Goal: Task Accomplishment & Management: Complete application form

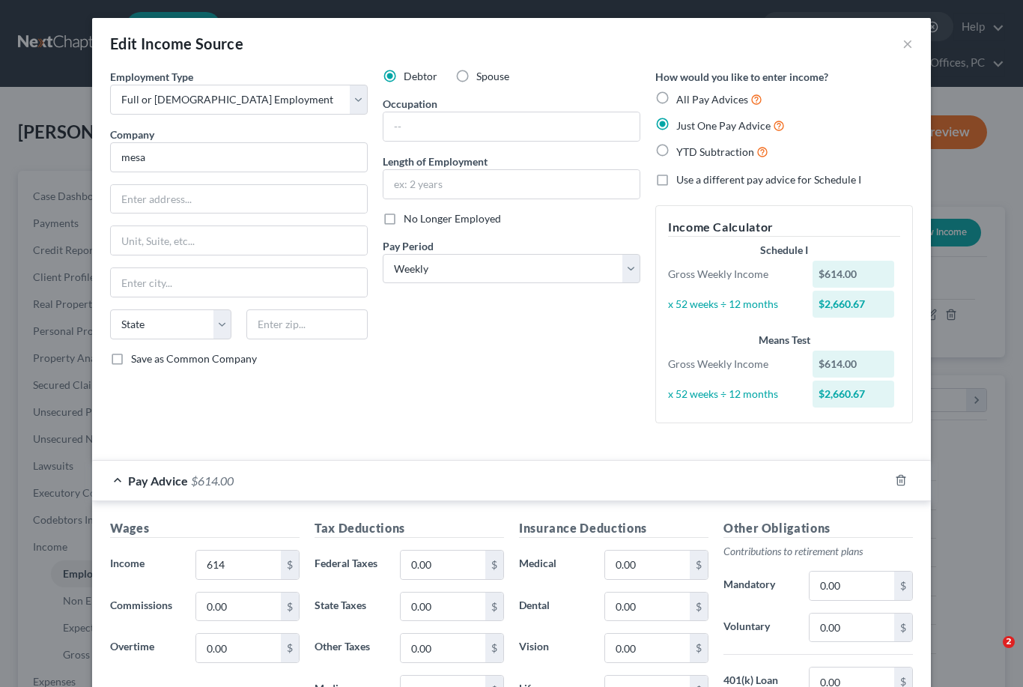
select select "0"
select select "3"
click at [363, 106] on select "Select Full or [DEMOGRAPHIC_DATA] Employment Self Employment" at bounding box center [239, 100] width 258 height 30
click at [289, 162] on input "mesa" at bounding box center [239, 157] width 258 height 30
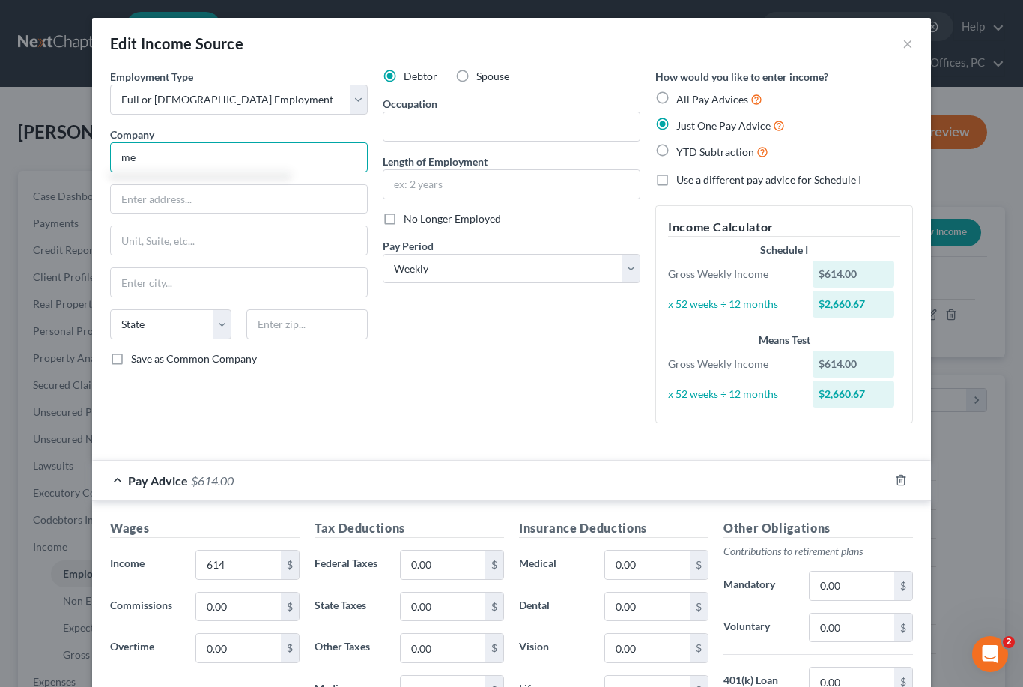
type input "m"
type input "City Market"
click at [228, 188] on input "text" at bounding box center [239, 199] width 256 height 28
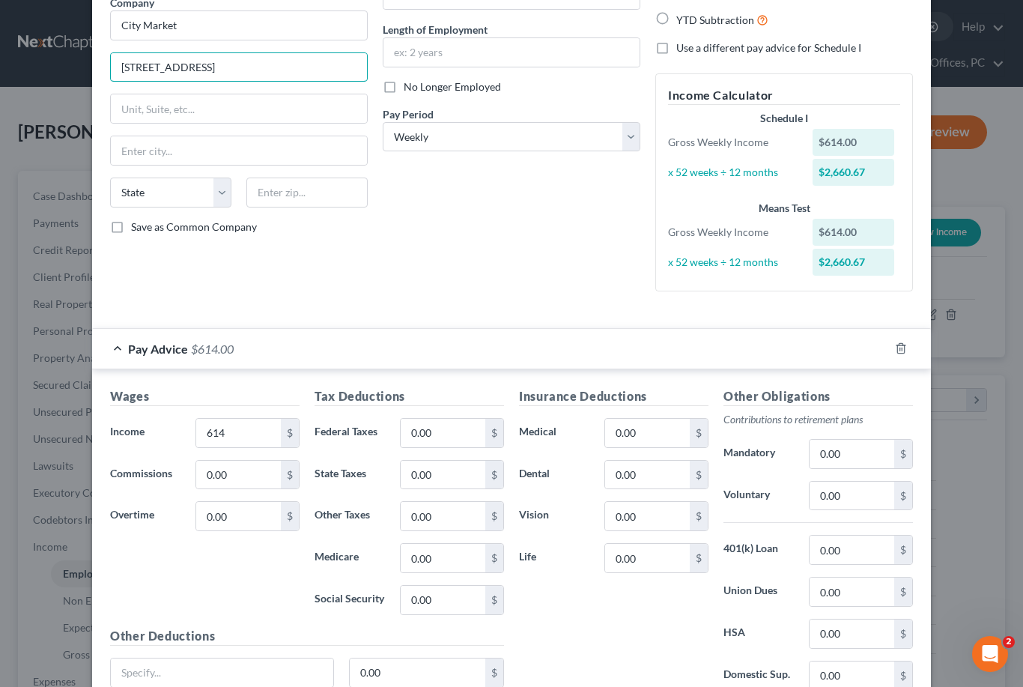
scroll to position [138, 0]
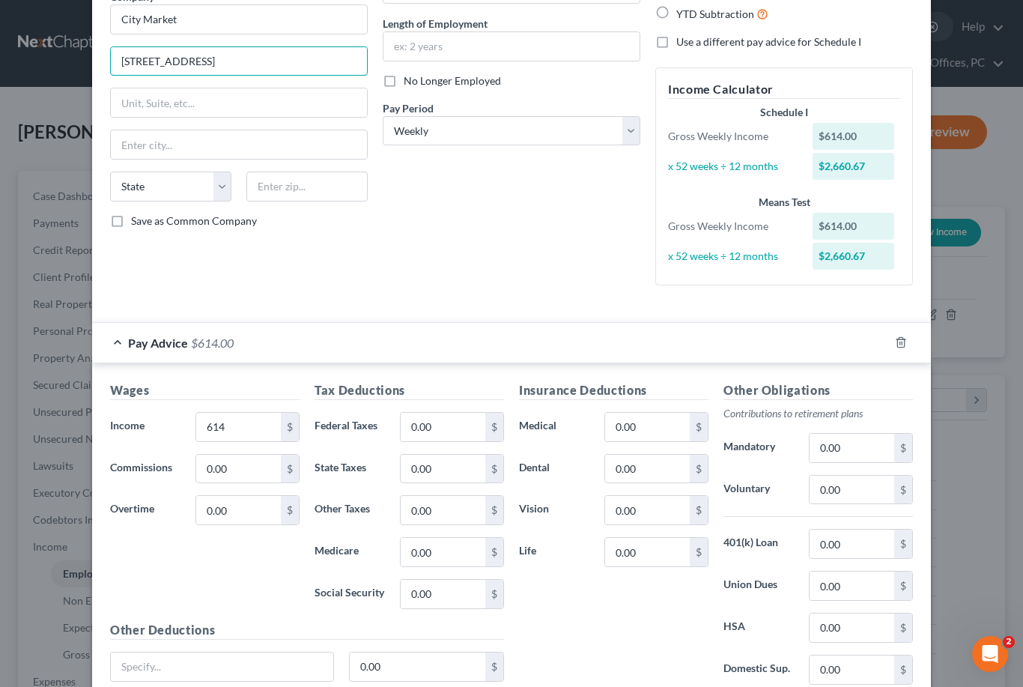
type input "[STREET_ADDRESS]"
click at [197, 133] on input "text" at bounding box center [239, 144] width 256 height 28
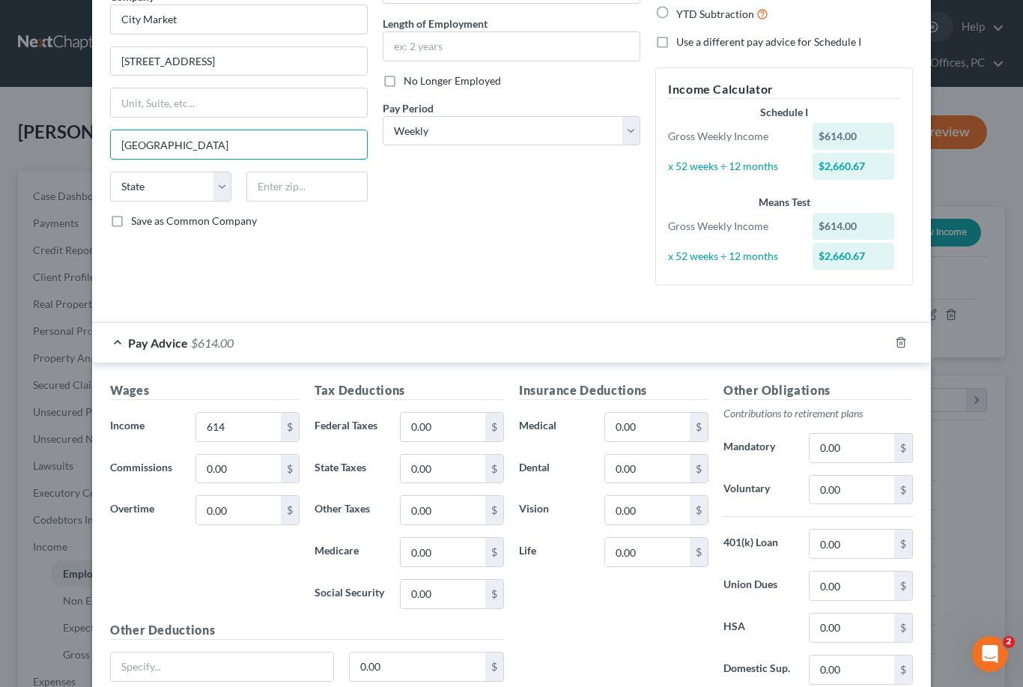
type input "[GEOGRAPHIC_DATA]"
click at [229, 187] on select "State [US_STATE] AK AR AZ CA CO CT DE DC [GEOGRAPHIC_DATA] [GEOGRAPHIC_DATA] GU…" at bounding box center [170, 186] width 121 height 30
select select "5"
click at [337, 199] on input "text" at bounding box center [306, 186] width 121 height 30
type input "81503"
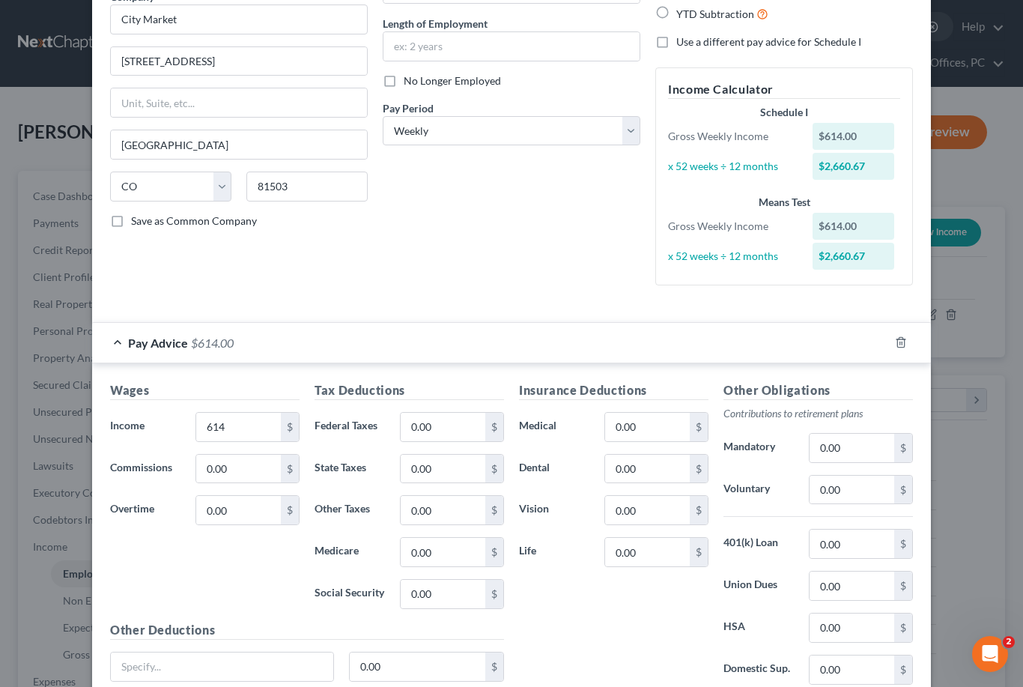
click at [131, 216] on label "Save as Common Company" at bounding box center [194, 220] width 126 height 15
click at [137, 216] on input "Save as Common Company" at bounding box center [142, 218] width 10 height 10
checkbox input "true"
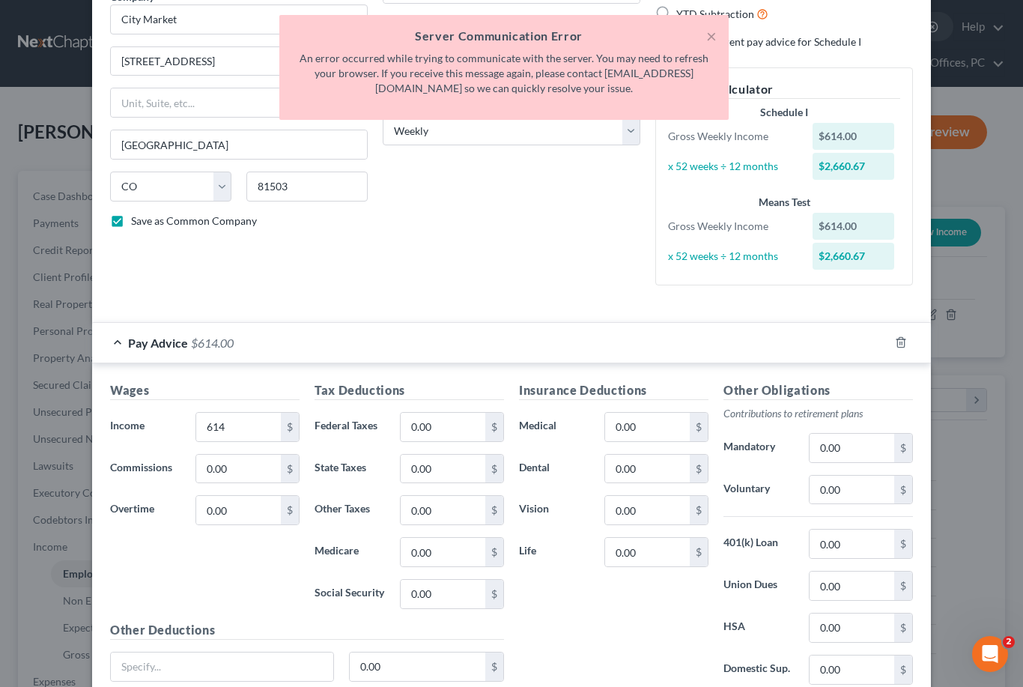
click at [512, 240] on div "Debtor Spouse Occupation Length of Employment No Longer Employed Pay Period * S…" at bounding box center [511, 114] width 273 height 366
click at [725, 34] on div "× Server Communication Error An error occurred while trying to communicate with…" at bounding box center [503, 67] width 449 height 105
click at [706, 34] on button "×" at bounding box center [711, 36] width 10 height 18
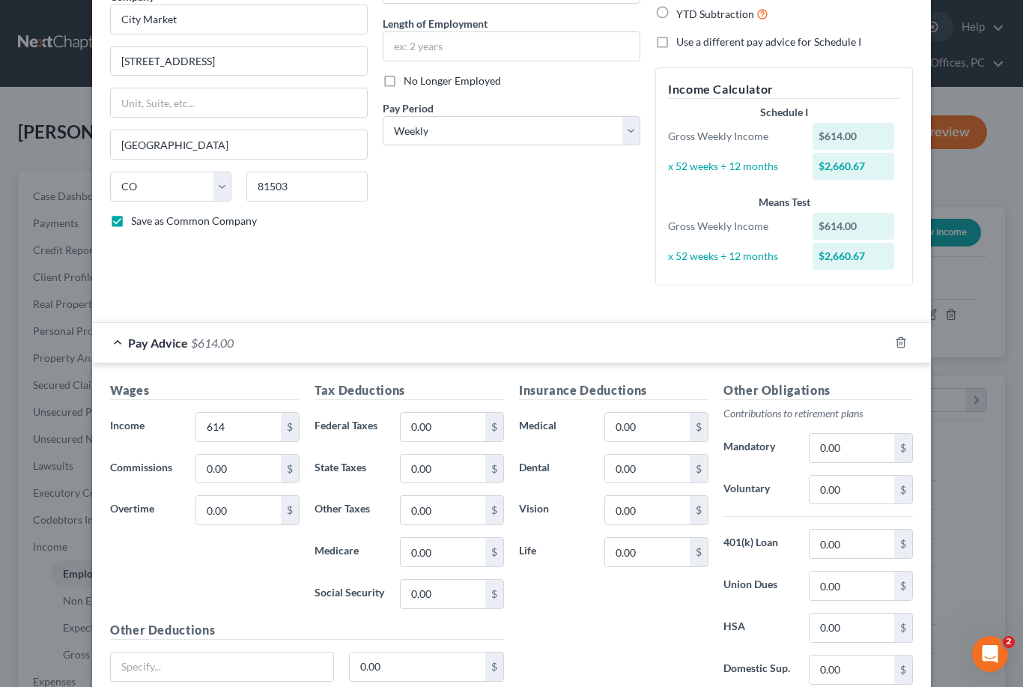
click at [571, 221] on div "Debtor Spouse Occupation Length of Employment No Longer Employed Pay Period * S…" at bounding box center [511, 114] width 273 height 366
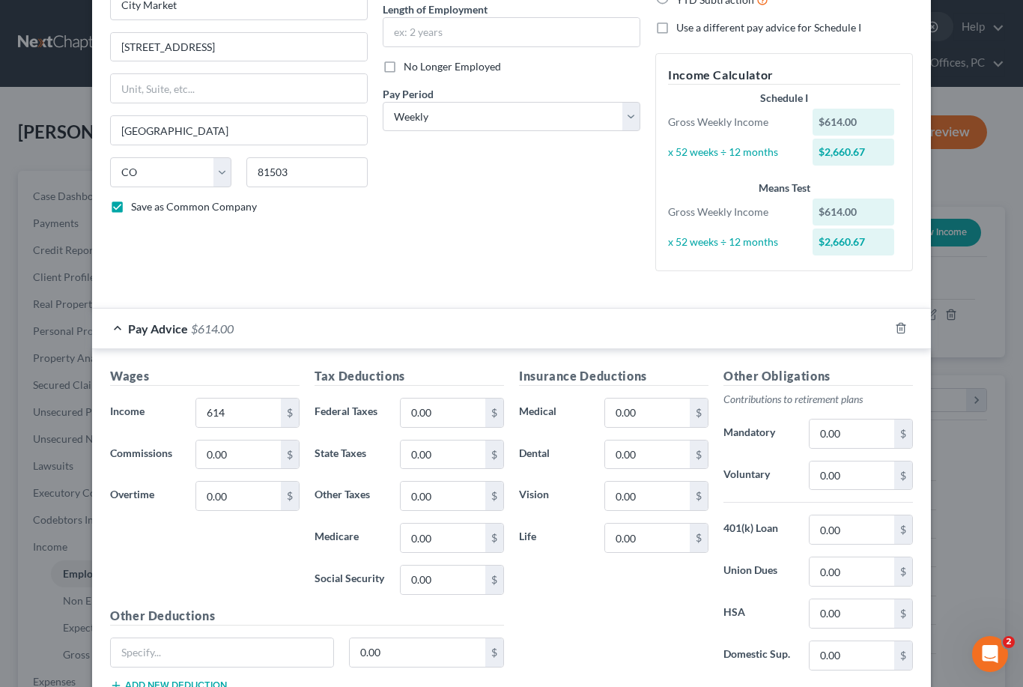
scroll to position [149, 0]
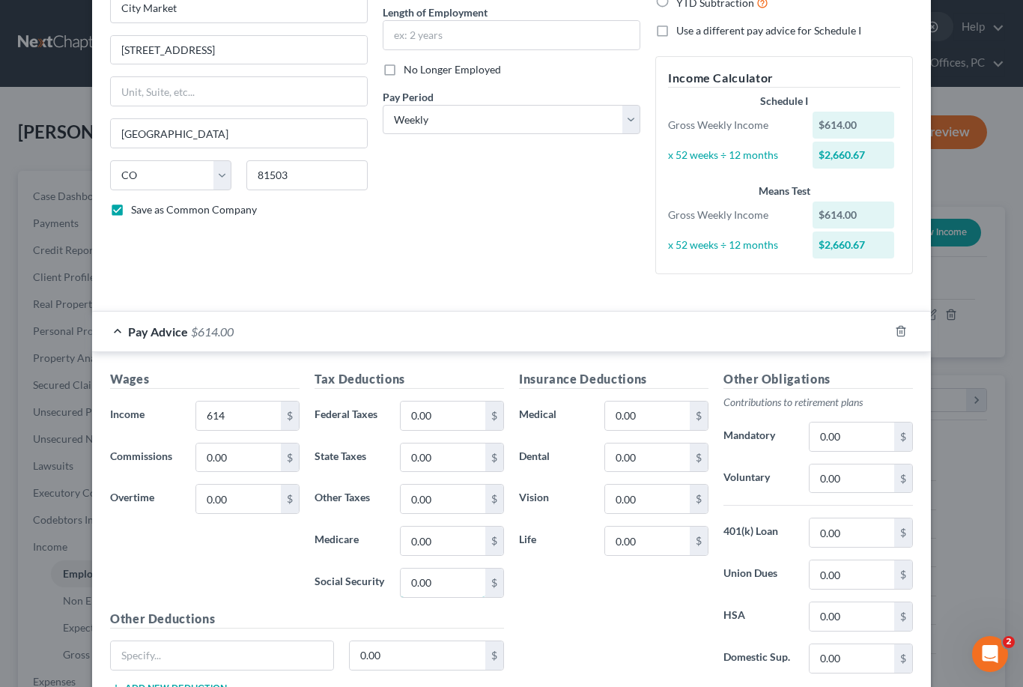
click at [461, 575] on input "0.00" at bounding box center [443, 582] width 85 height 28
type input "40."
click at [432, 537] on input "0.00" at bounding box center [443, 540] width 85 height 28
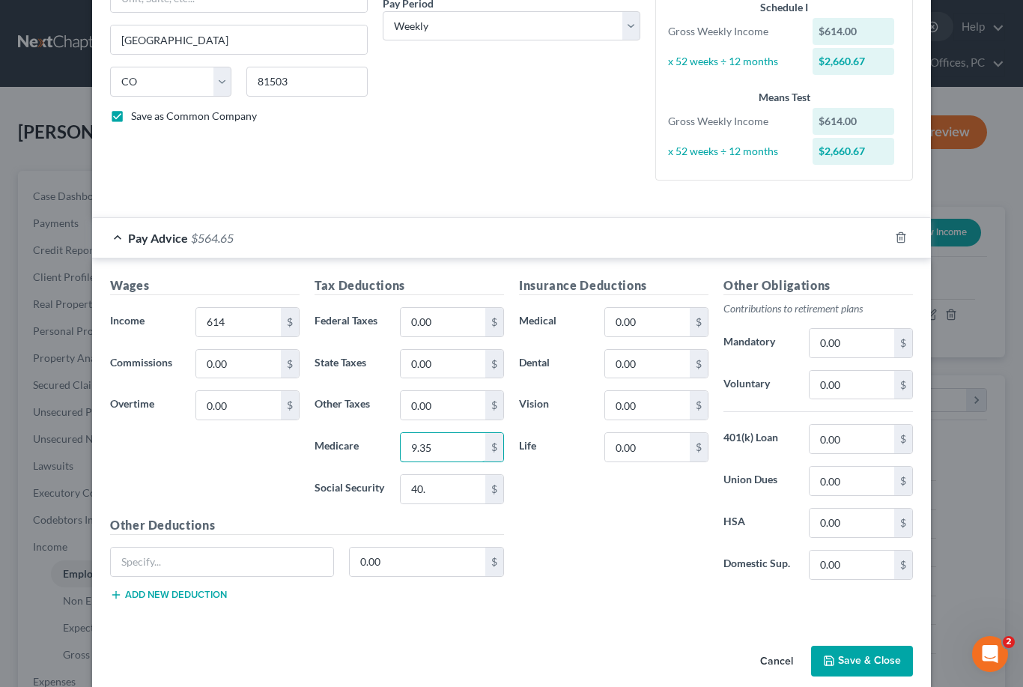
scroll to position [241, 0]
type input "9.35"
click at [419, 324] on input "0.00" at bounding box center [443, 323] width 85 height 28
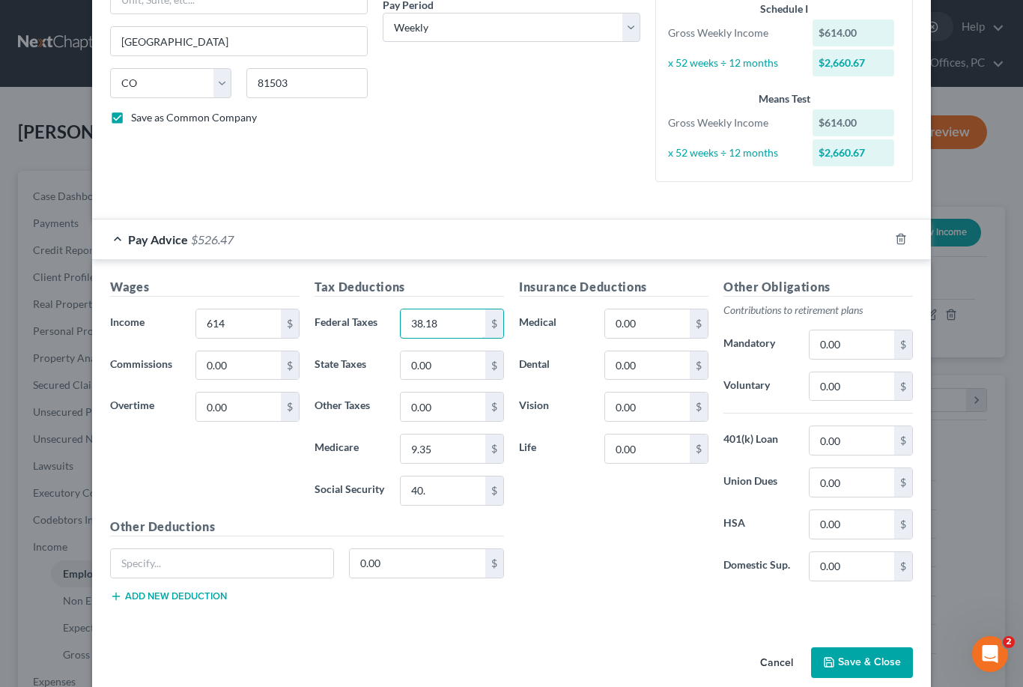
type input "38.18"
click at [427, 364] on input "0.00" at bounding box center [443, 365] width 85 height 28
type input "24"
click at [427, 404] on input "0.00" at bounding box center [443, 406] width 85 height 28
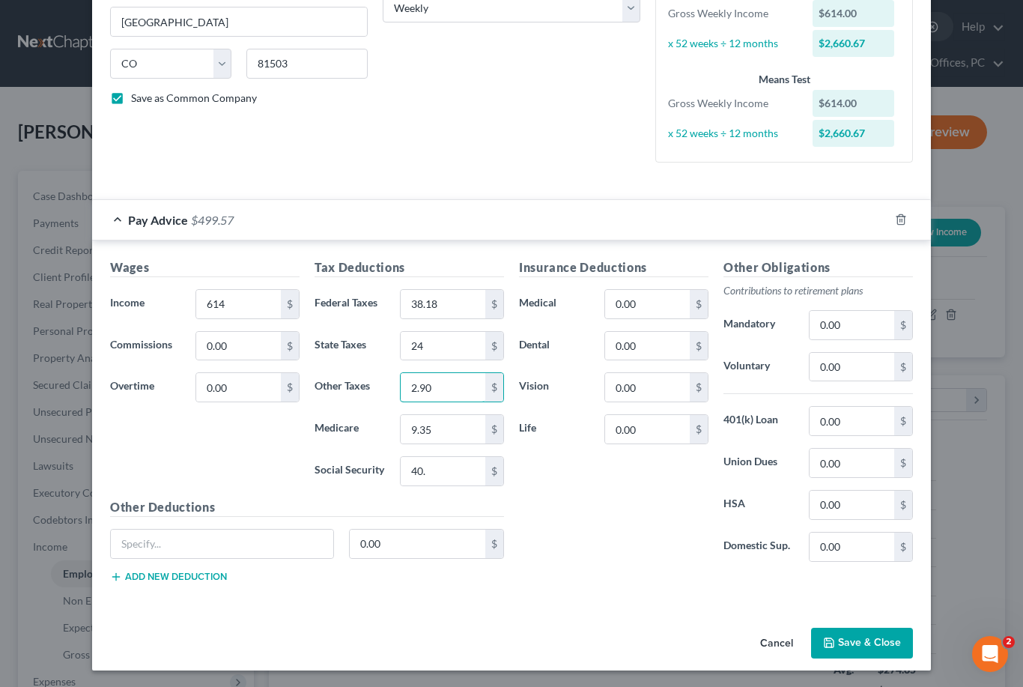
scroll to position [260, 0]
type input "2.90"
click at [885, 643] on button "Save & Close" at bounding box center [862, 643] width 102 height 31
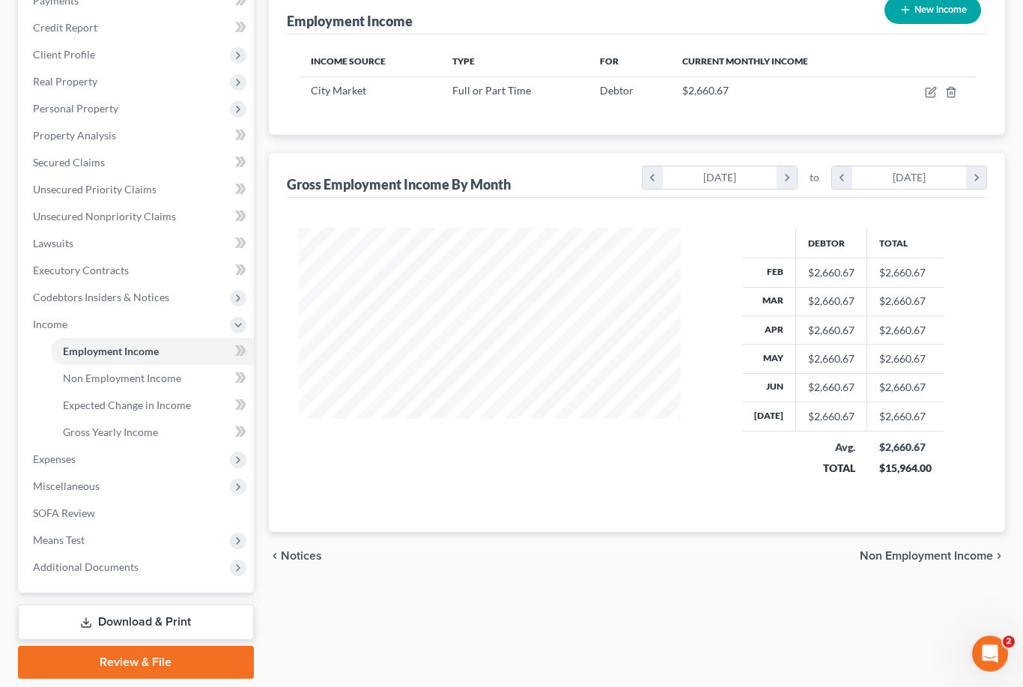
scroll to position [222, 0]
click at [47, 463] on span "Expenses" at bounding box center [54, 458] width 43 height 13
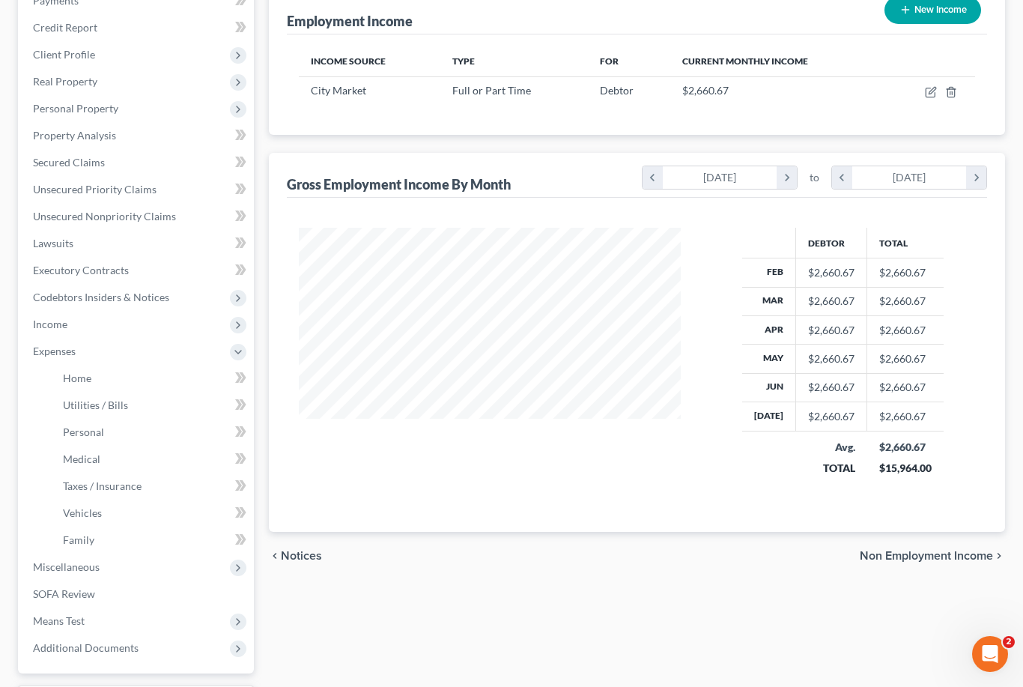
click at [85, 382] on span "Home" at bounding box center [77, 377] width 28 height 13
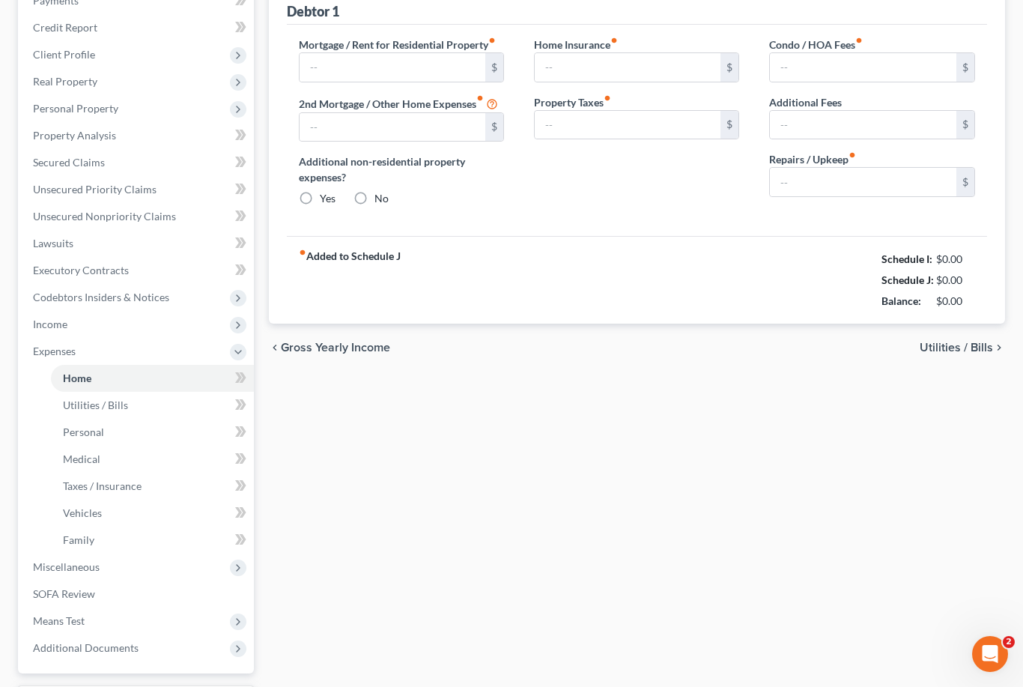
scroll to position [133, 0]
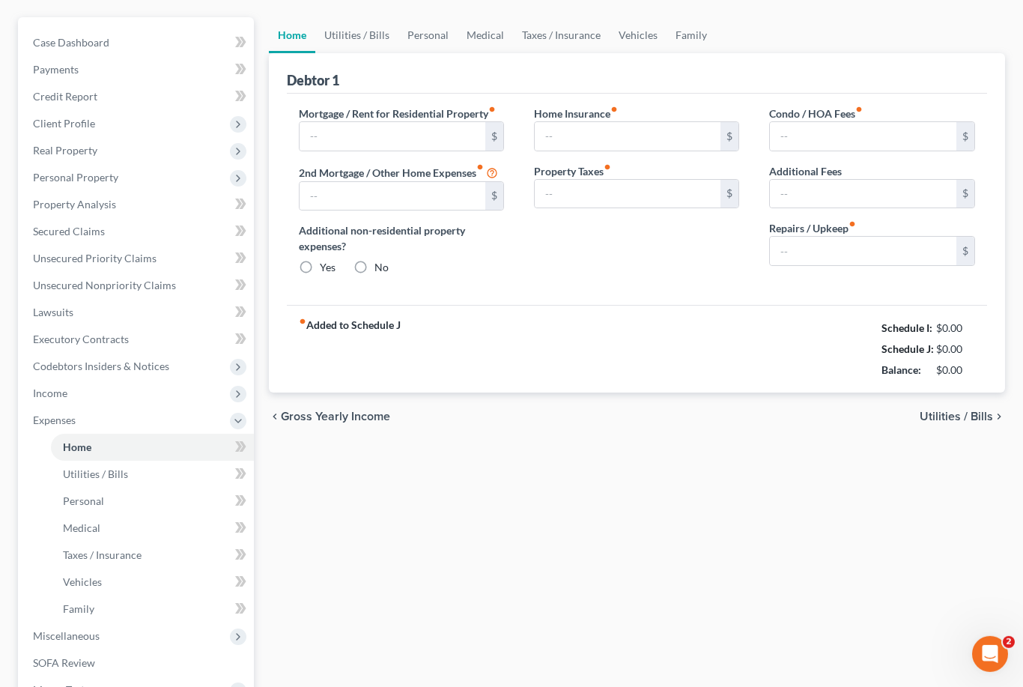
type input "1,128.00"
type input "0.00"
radio input "true"
type input "0.00"
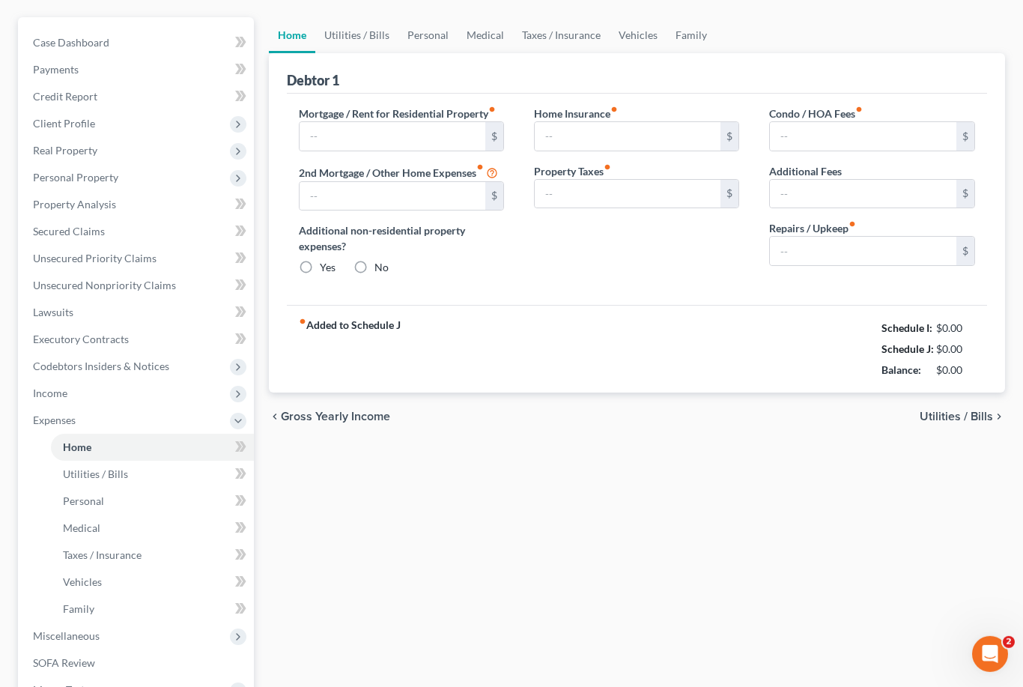
type input "0.00"
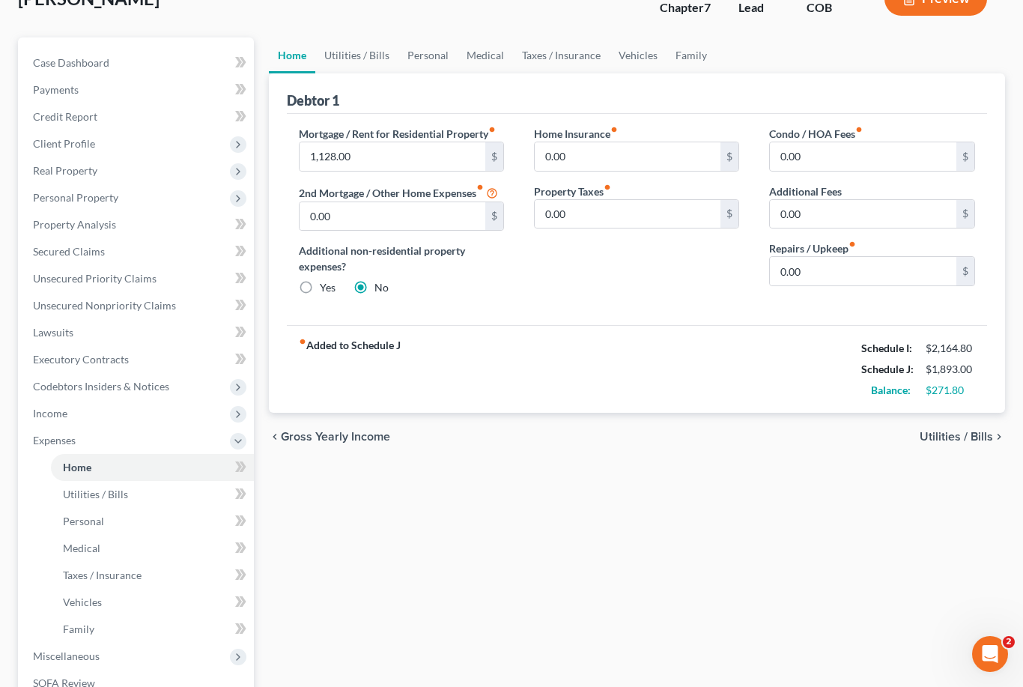
scroll to position [0, 0]
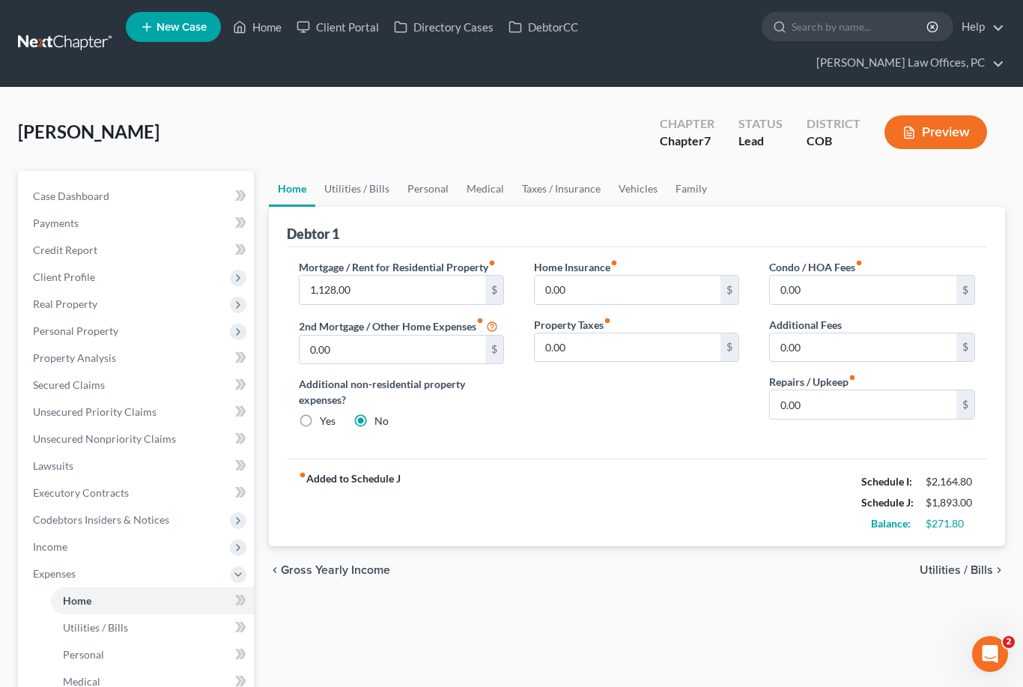
click at [76, 654] on span "Personal" at bounding box center [83, 654] width 41 height 13
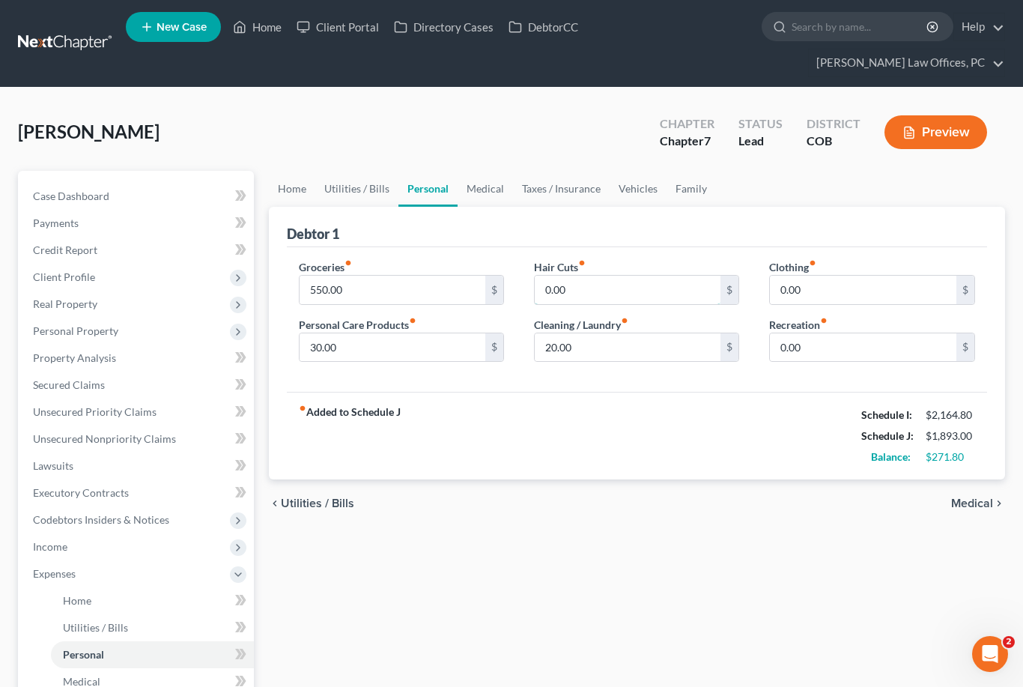
click at [556, 291] on input "0.00" at bounding box center [628, 290] width 186 height 28
type input "40"
click at [787, 290] on input "0.00" at bounding box center [863, 290] width 186 height 28
type input "50"
click at [792, 348] on input "0.00" at bounding box center [863, 347] width 186 height 28
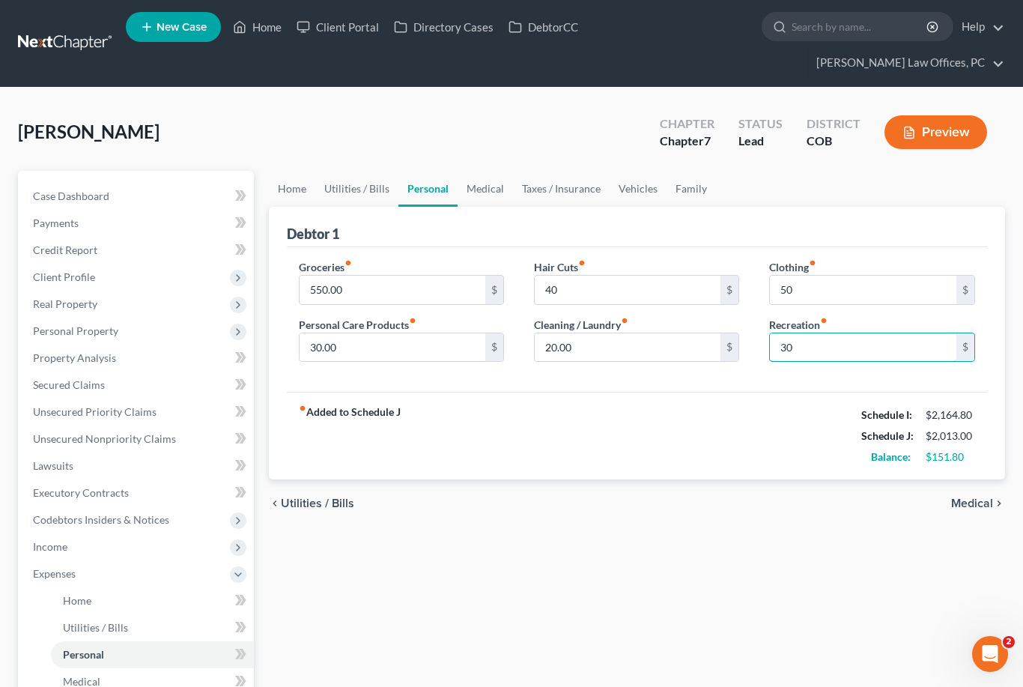
type input "30"
click at [778, 291] on input "50" at bounding box center [863, 290] width 186 height 28
type input "60"
click at [801, 348] on input "30" at bounding box center [863, 347] width 186 height 28
type input "50"
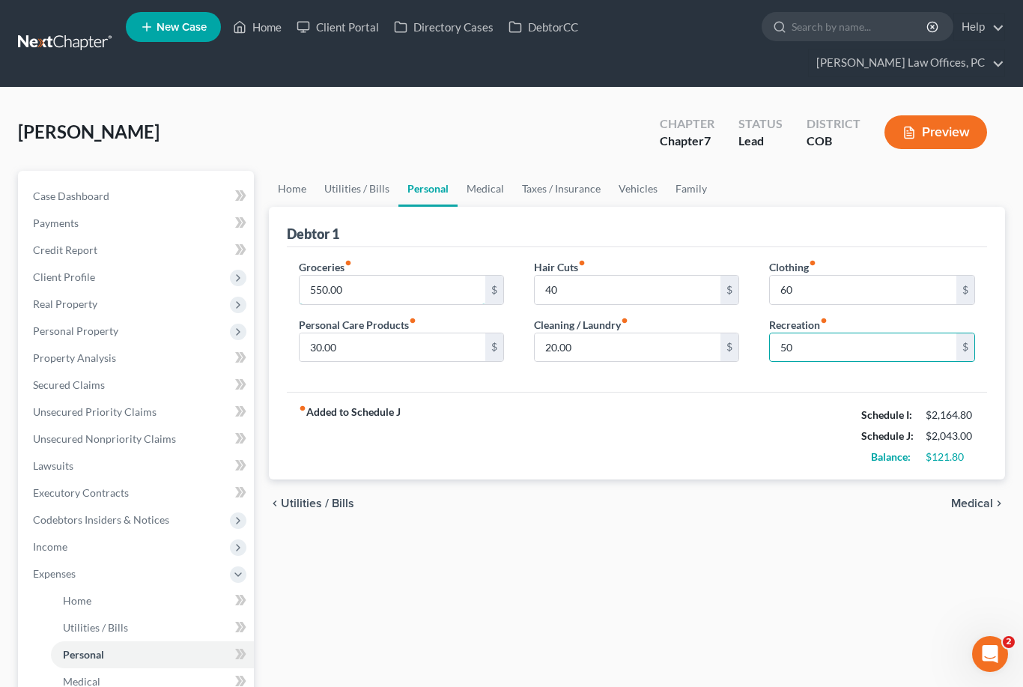
click at [328, 289] on input "550.00" at bounding box center [393, 290] width 186 height 28
type input "650.00"
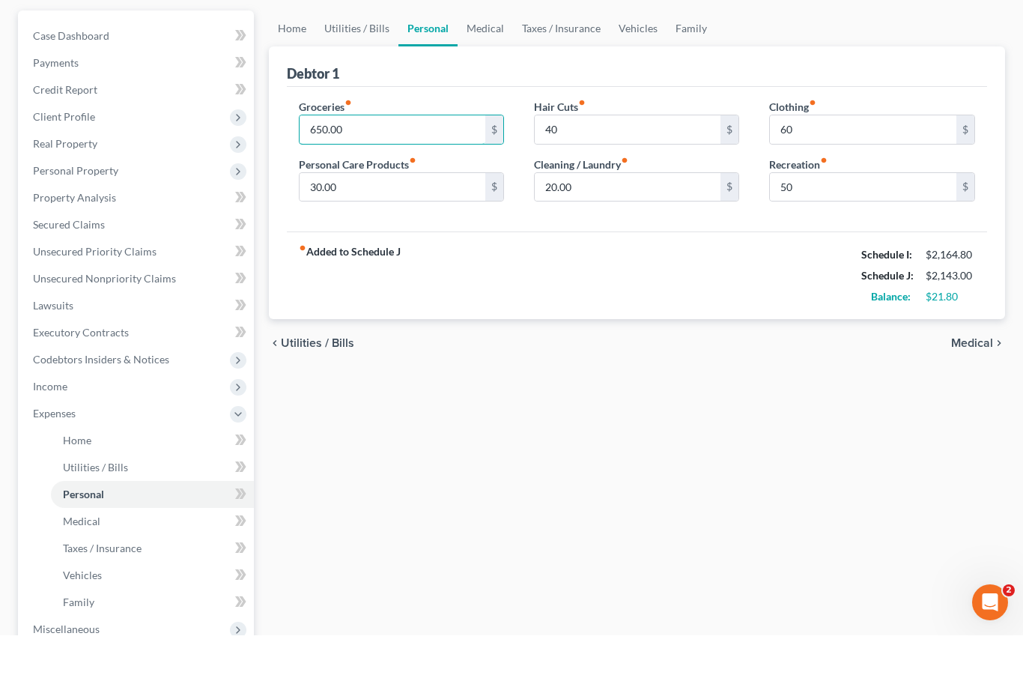
scroll to position [128, 0]
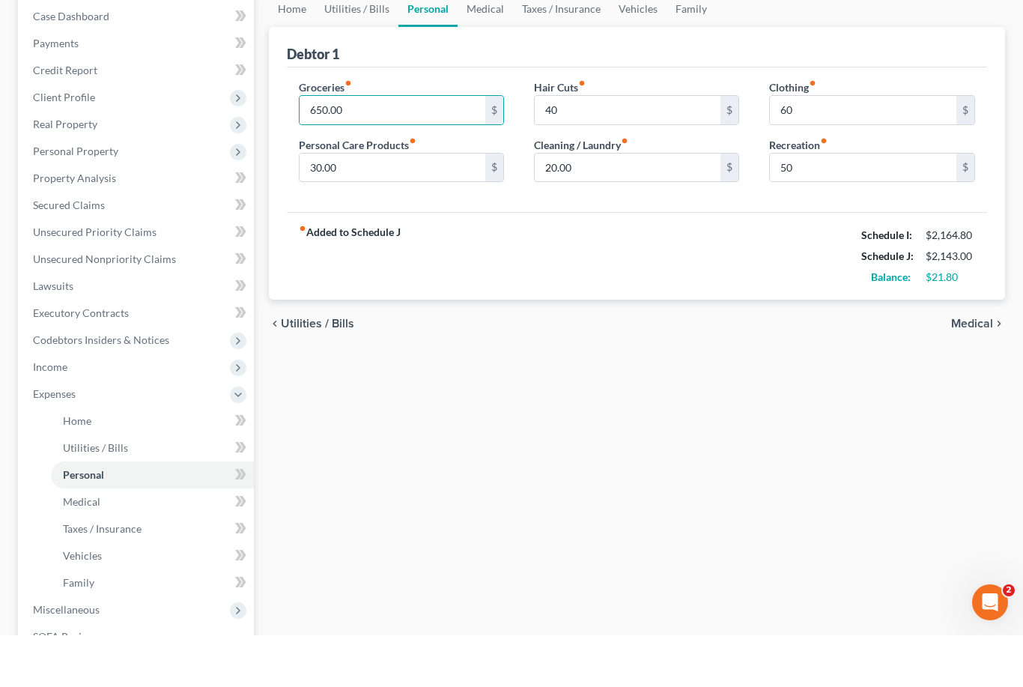
click at [96, 547] on span "Medical" at bounding box center [81, 553] width 37 height 13
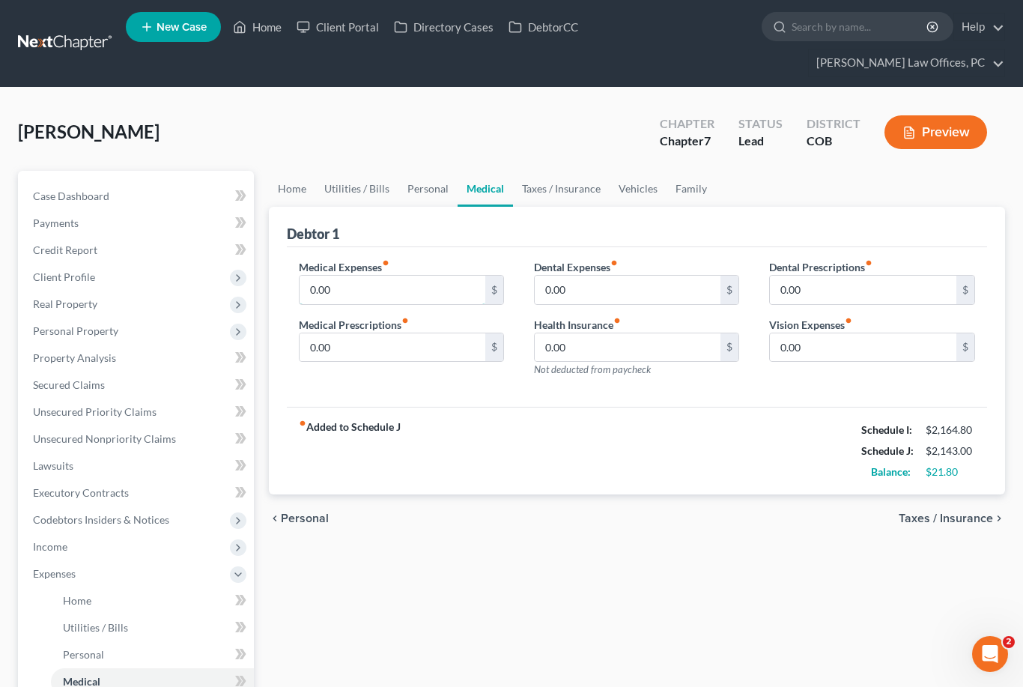
click at [312, 289] on input "0.00" at bounding box center [393, 290] width 186 height 28
type input "40"
click at [569, 285] on input "0.00" at bounding box center [628, 290] width 186 height 28
type input "20"
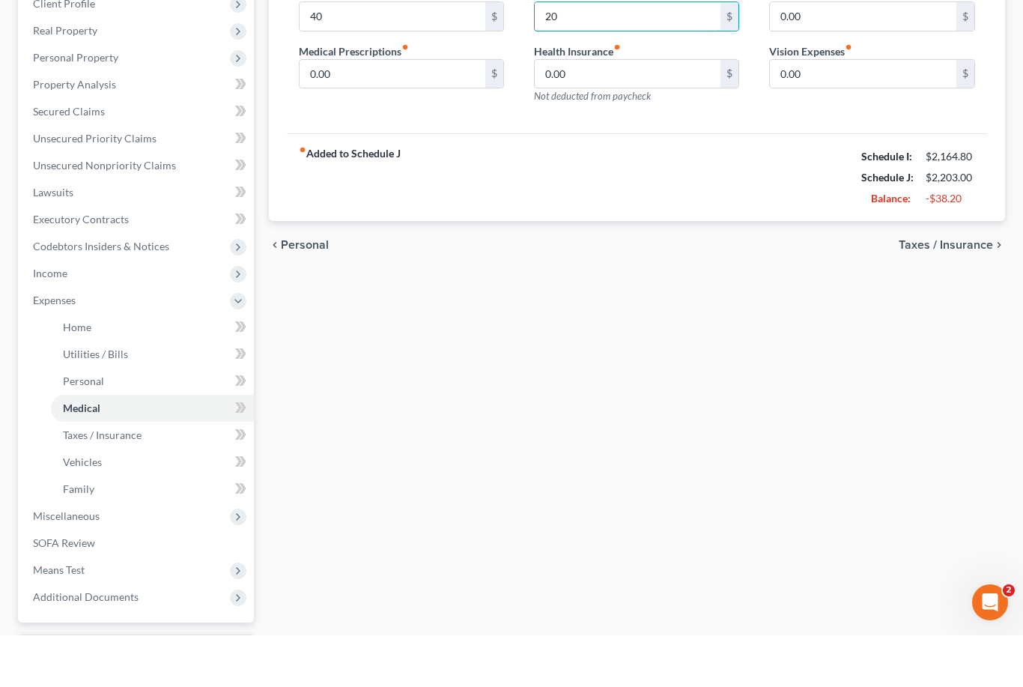
scroll to position [224, 0]
click at [120, 478] on span "Taxes / Insurance" at bounding box center [102, 484] width 79 height 13
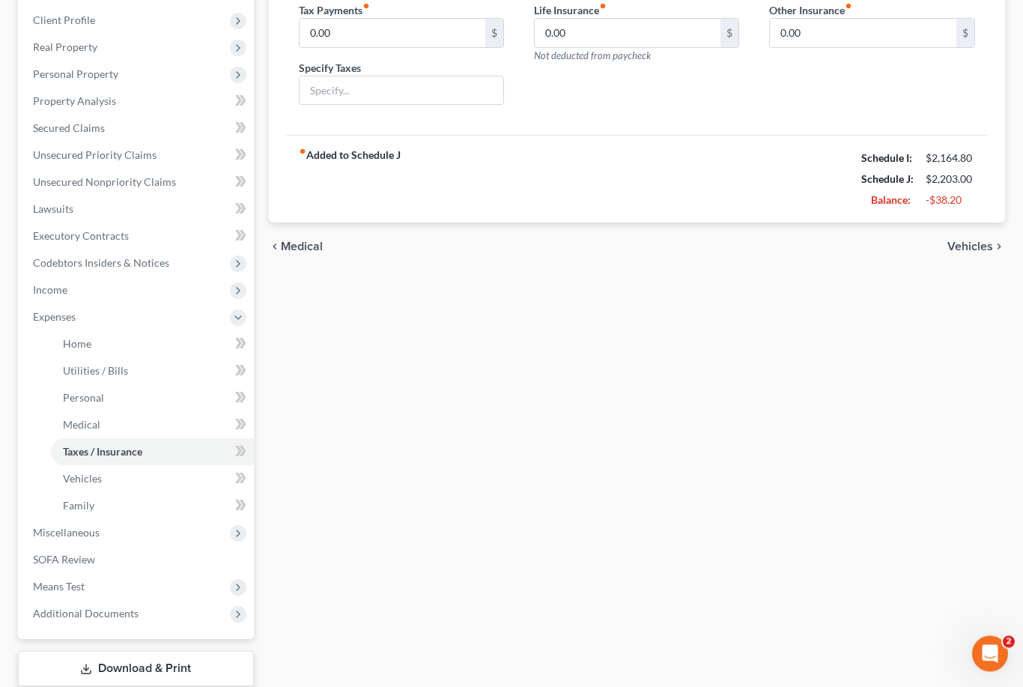
click at [97, 486] on link "Vehicles" at bounding box center [152, 479] width 203 height 27
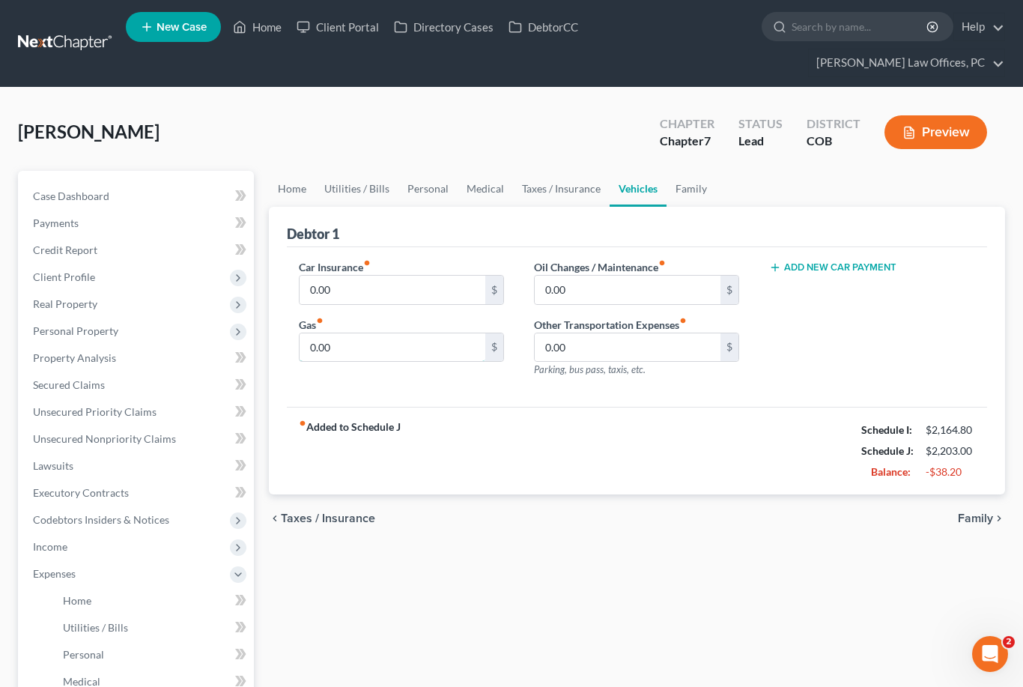
click at [318, 347] on input "0.00" at bounding box center [393, 347] width 186 height 28
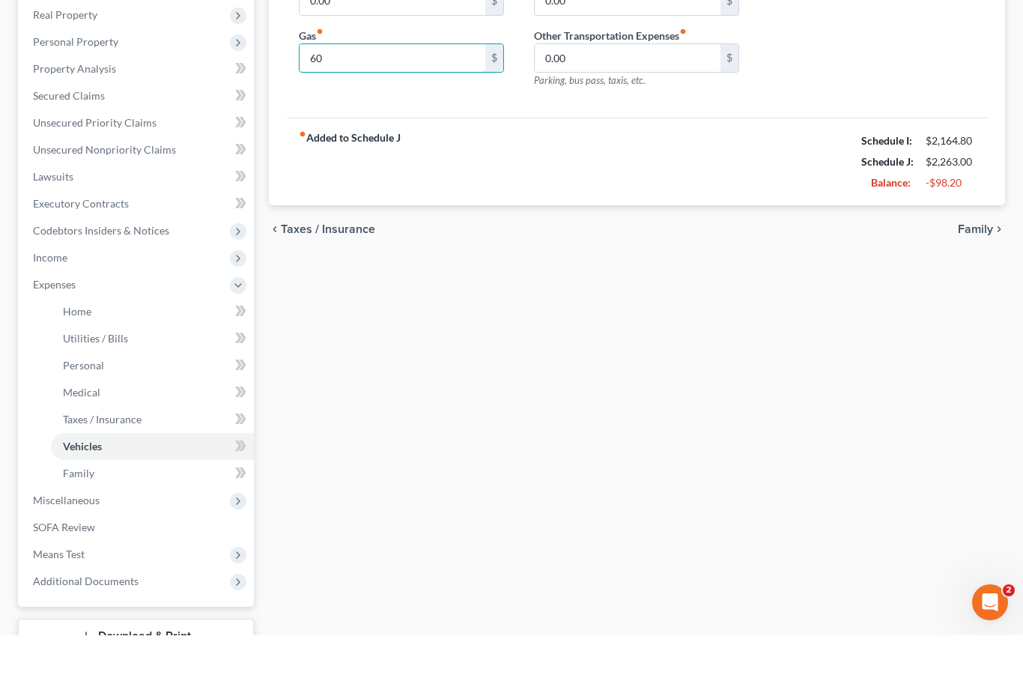
scroll to position [238, 0]
click at [160, 669] on link "Download & Print" at bounding box center [136, 686] width 236 height 35
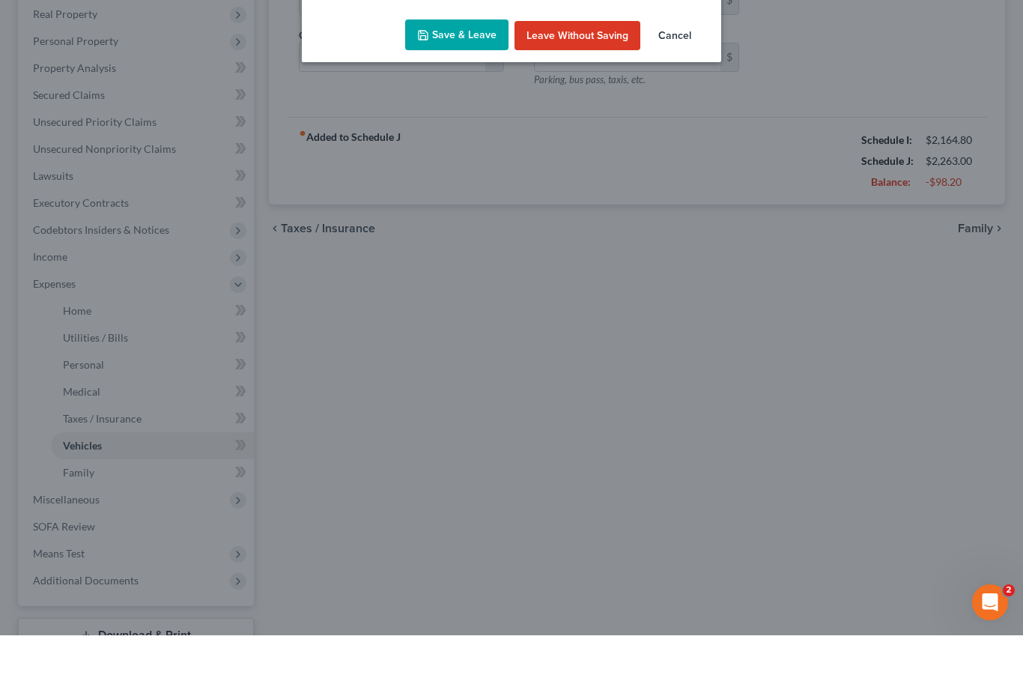
scroll to position [291, 0]
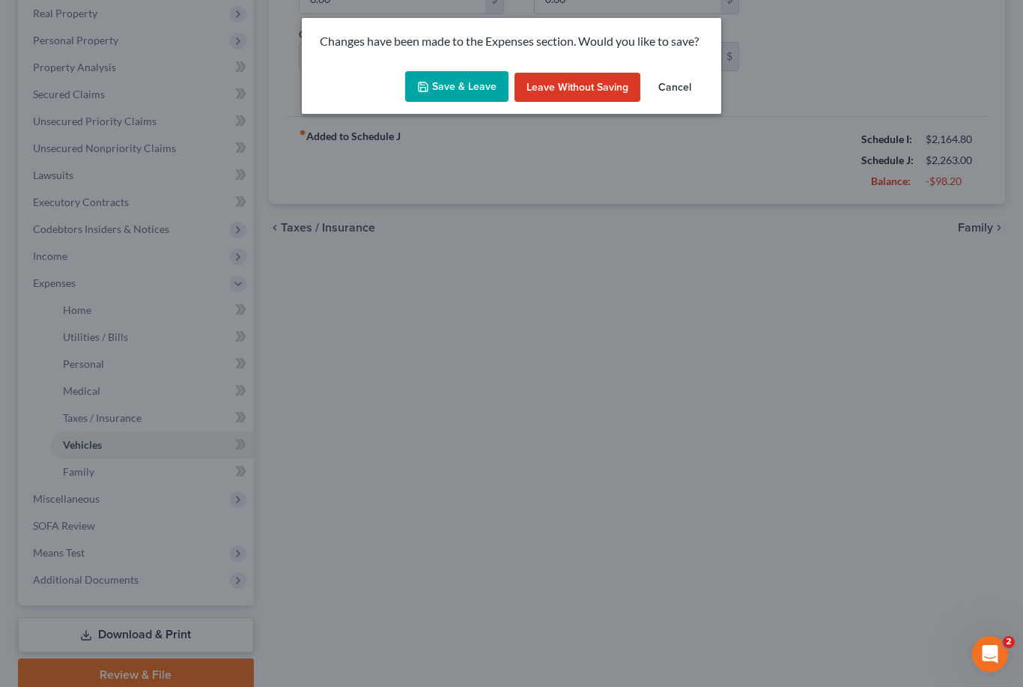
click at [445, 76] on button "Save & Leave" at bounding box center [456, 86] width 103 height 31
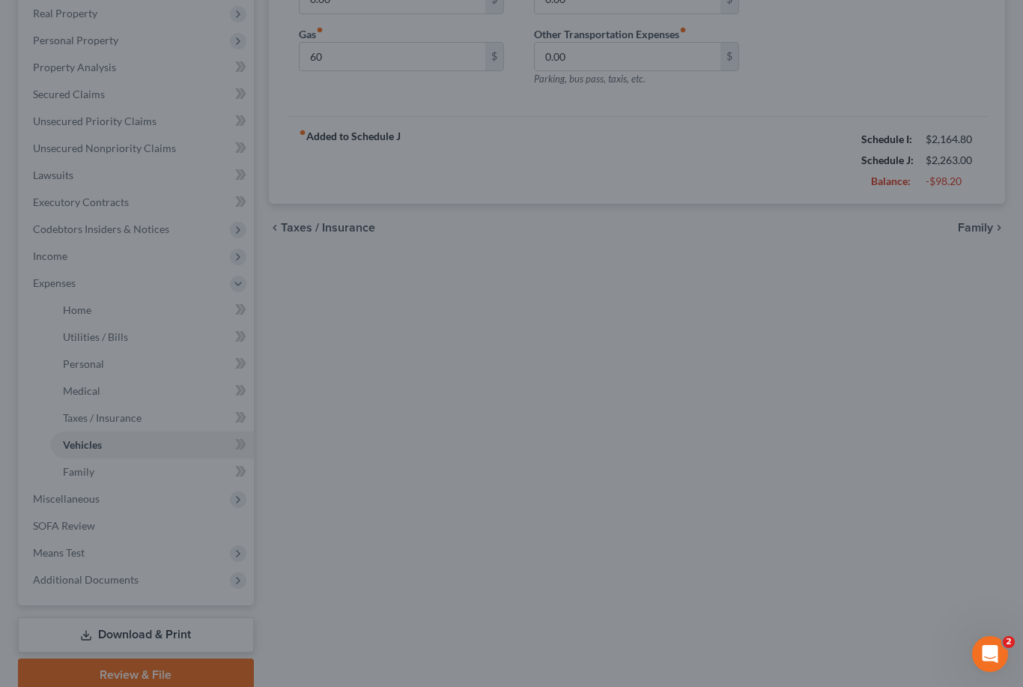
type input "60.00"
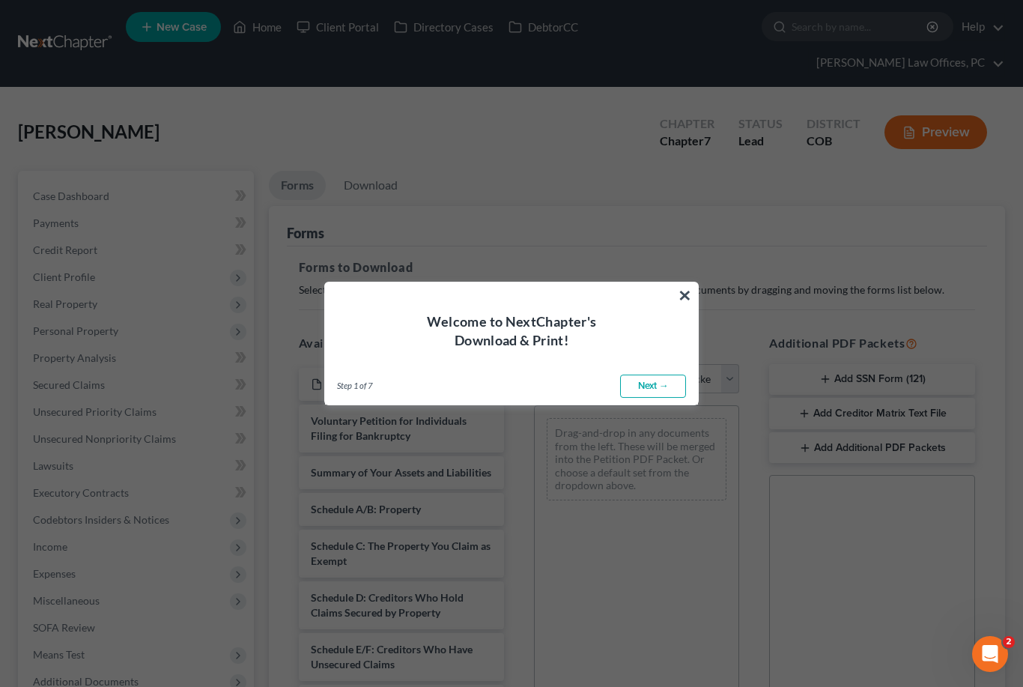
click at [666, 392] on link "Next →" at bounding box center [653, 386] width 66 height 24
select select "0"
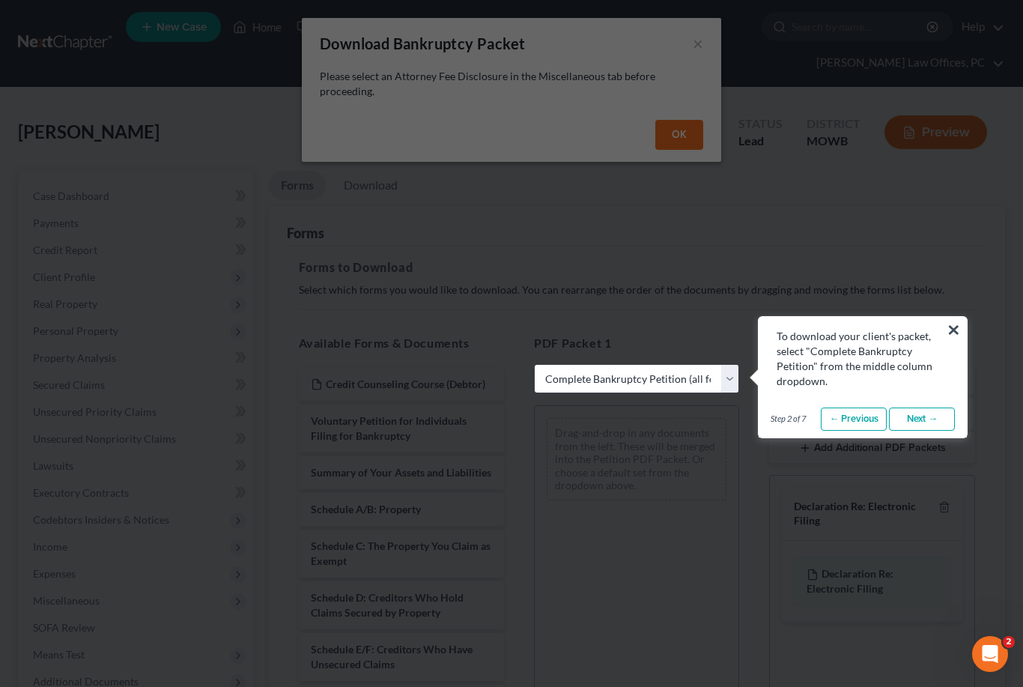
click at [929, 416] on link "Next →" at bounding box center [922, 419] width 66 height 24
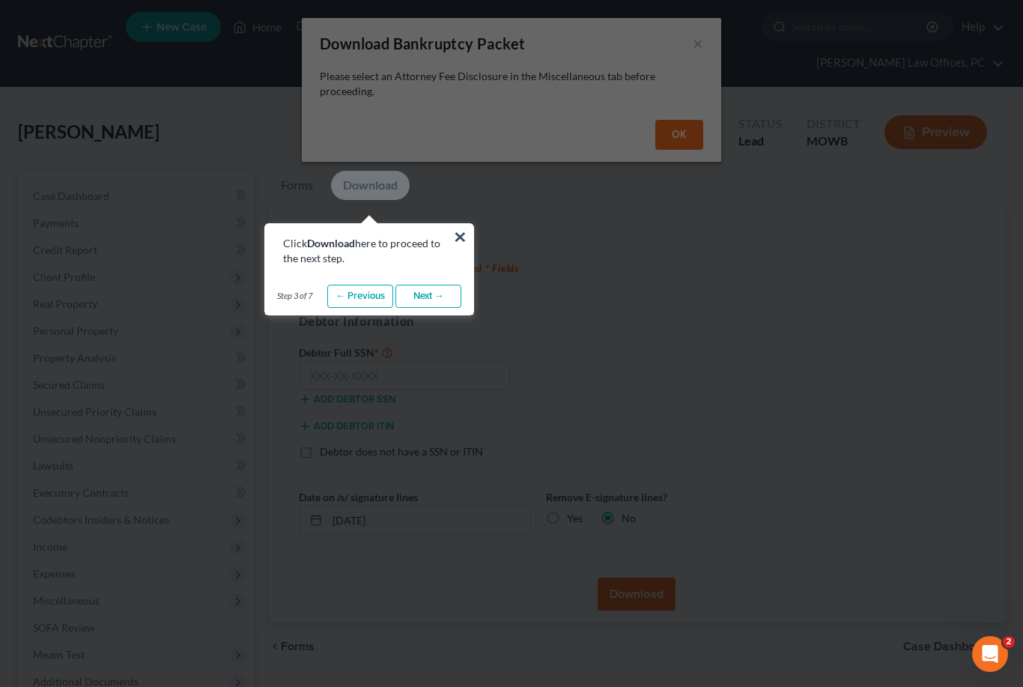
click at [436, 300] on link "Next →" at bounding box center [428, 297] width 66 height 24
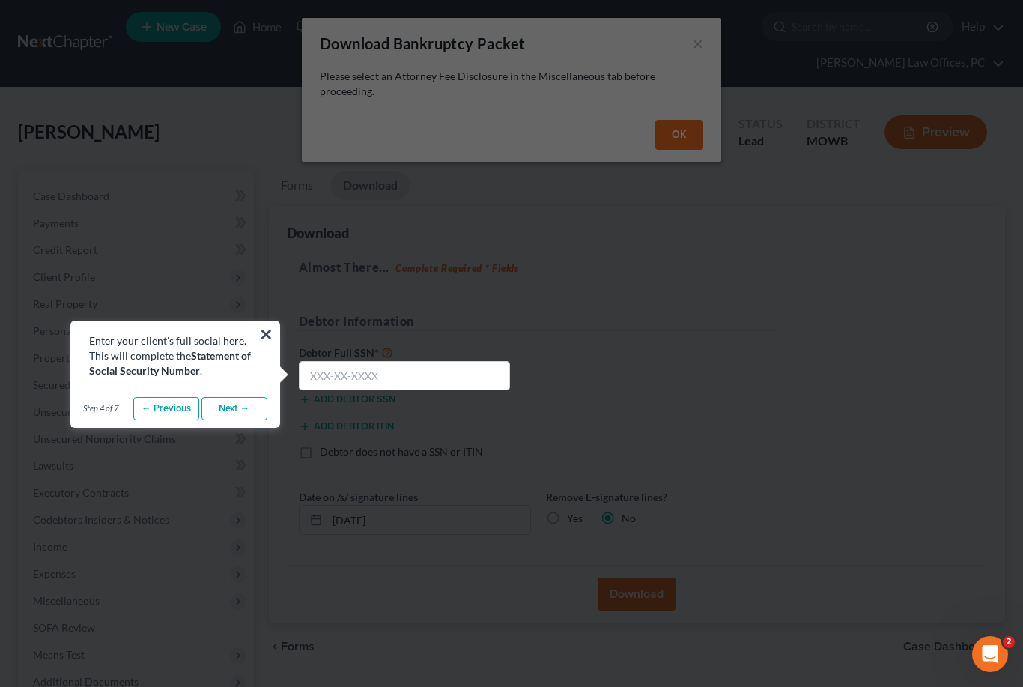
click at [241, 414] on link "Next →" at bounding box center [234, 409] width 66 height 24
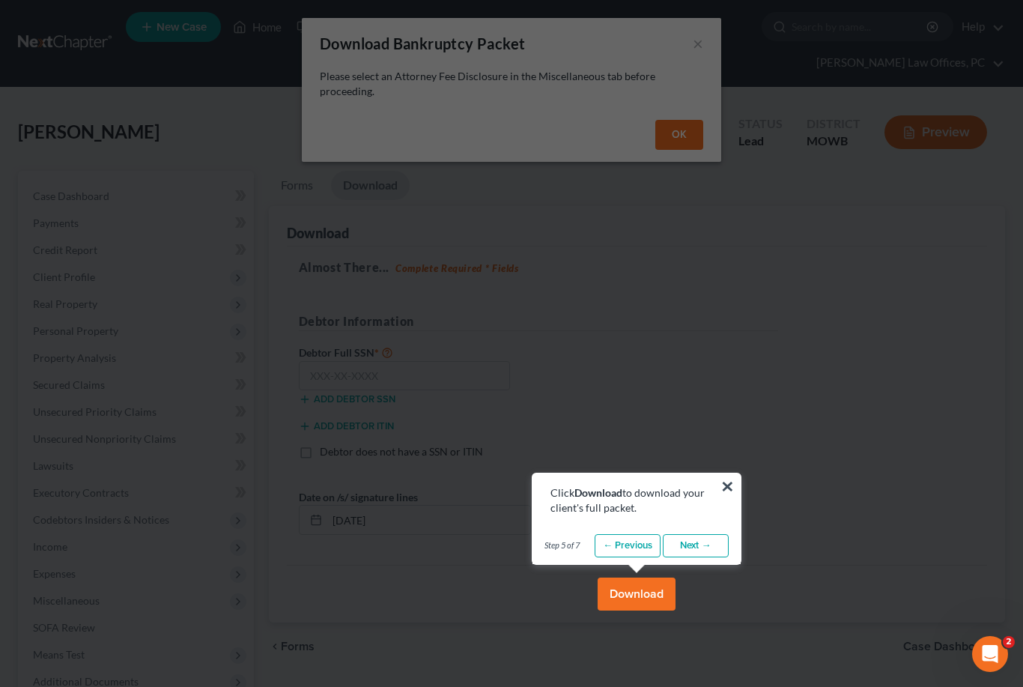
click at [693, 555] on link "Next →" at bounding box center [696, 546] width 66 height 24
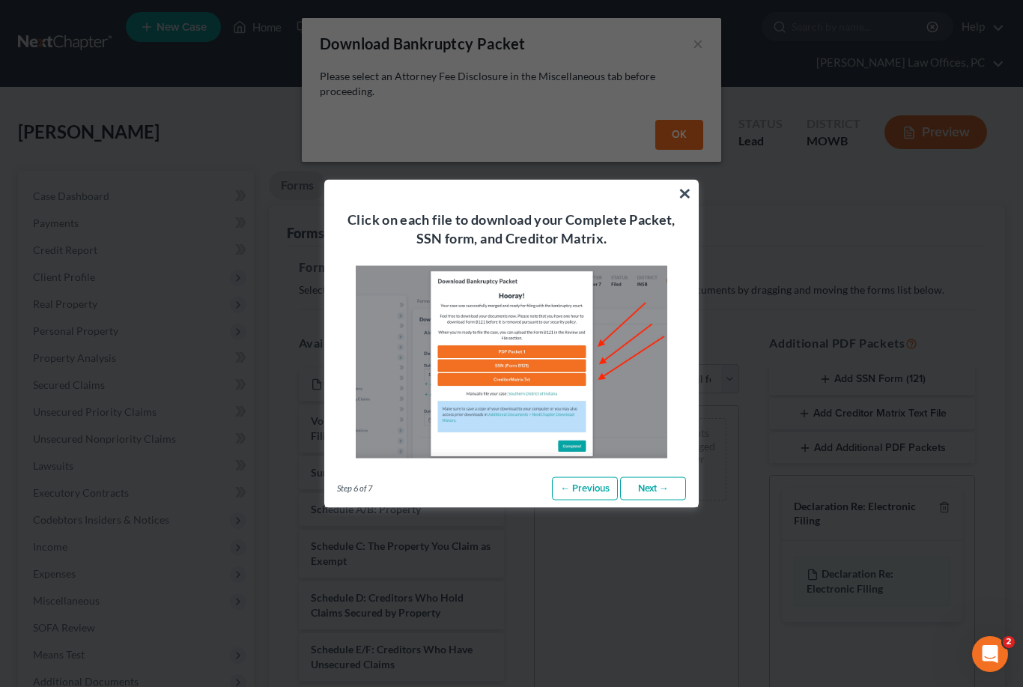
click at [667, 488] on link "Next →" at bounding box center [653, 488] width 66 height 24
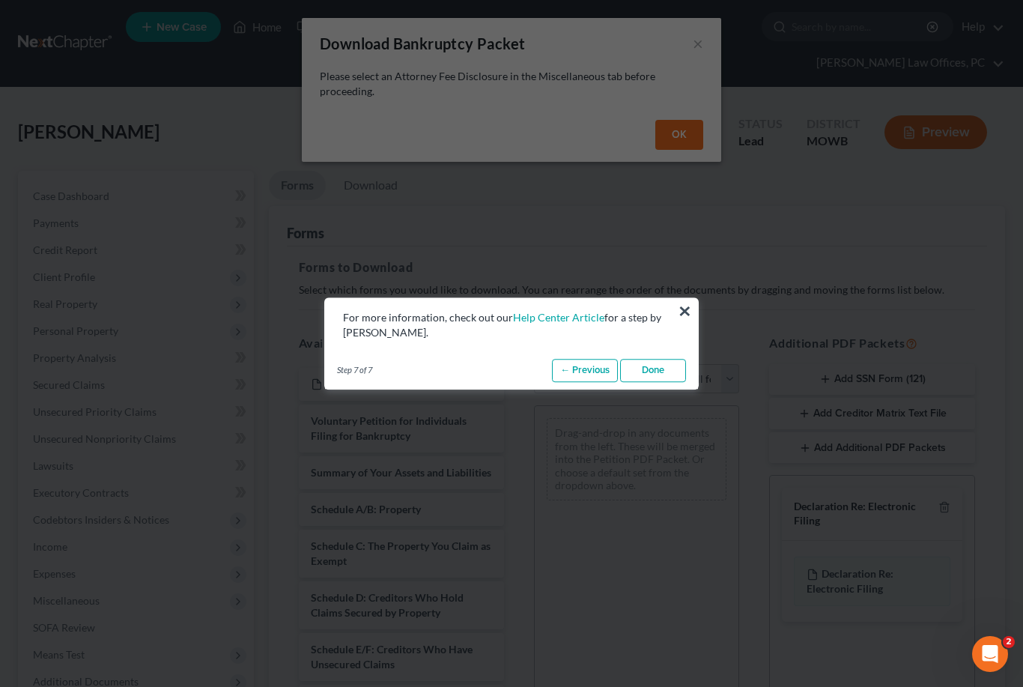
click at [669, 364] on link "Done" at bounding box center [653, 371] width 66 height 24
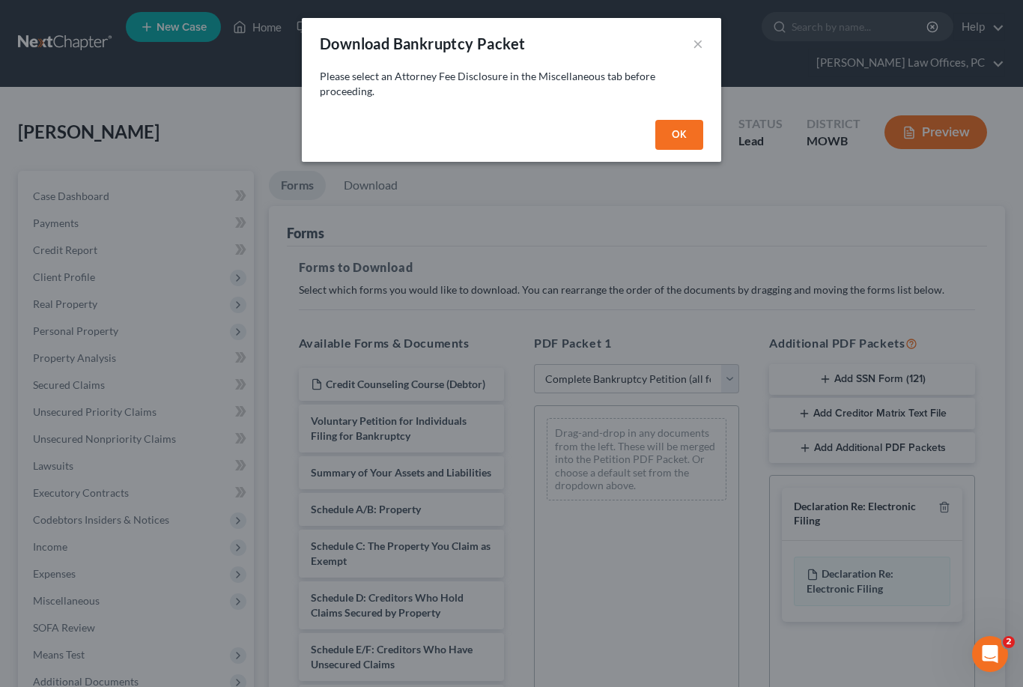
click at [687, 136] on button "OK" at bounding box center [679, 135] width 48 height 30
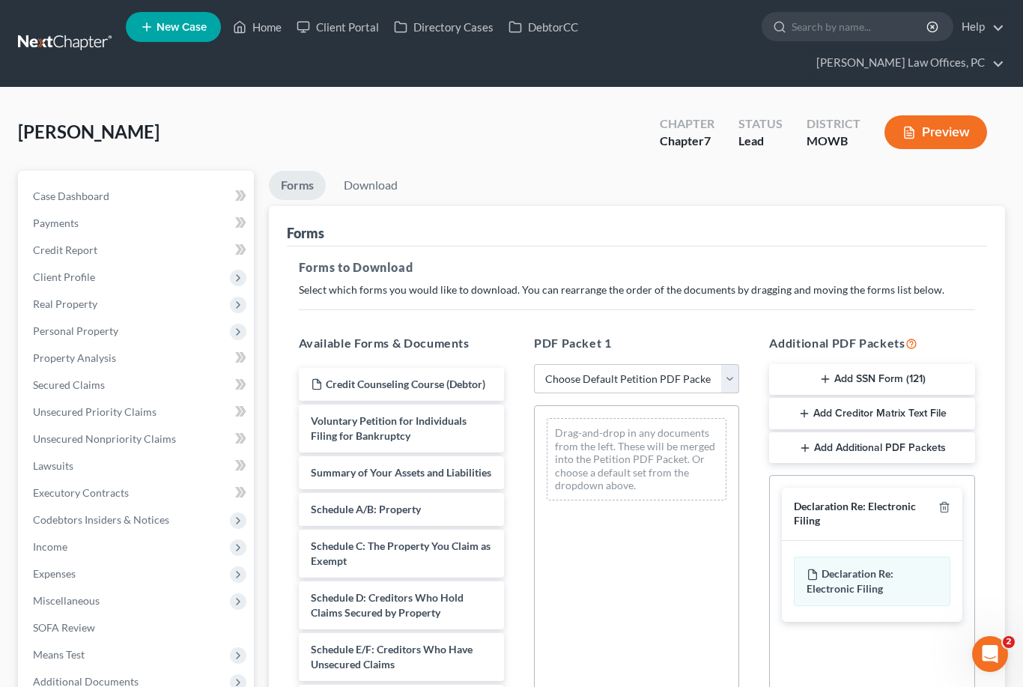
click at [728, 377] on select "Choose Default Petition PDF Packet Complete Bankruptcy Petition (all forms and …" at bounding box center [636, 379] width 205 height 30
select select "0"
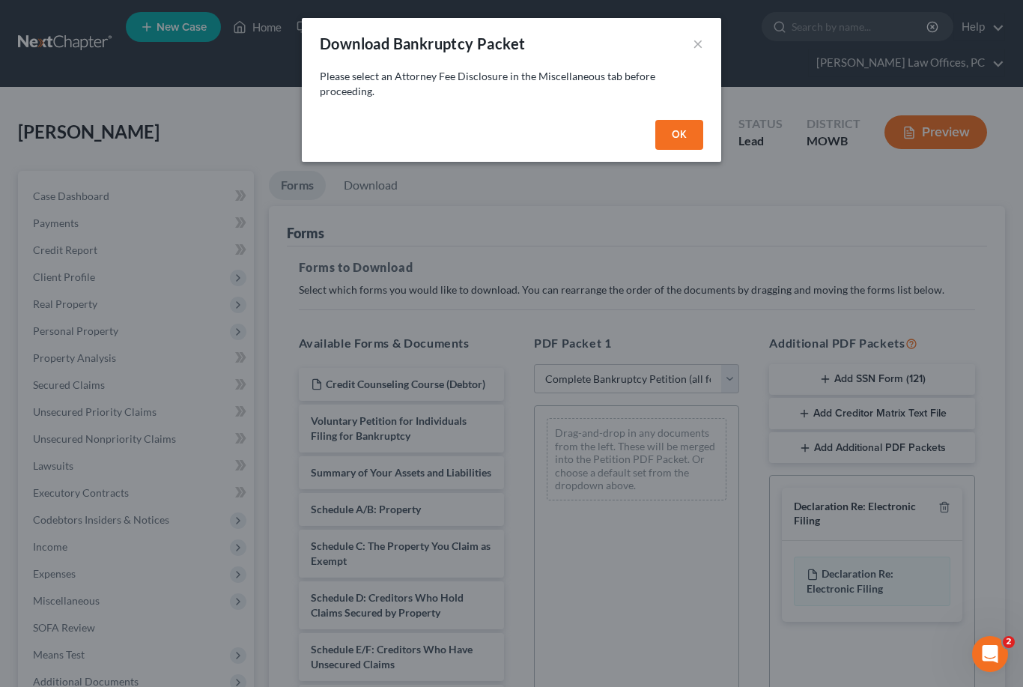
click at [681, 136] on button "OK" at bounding box center [679, 135] width 48 height 30
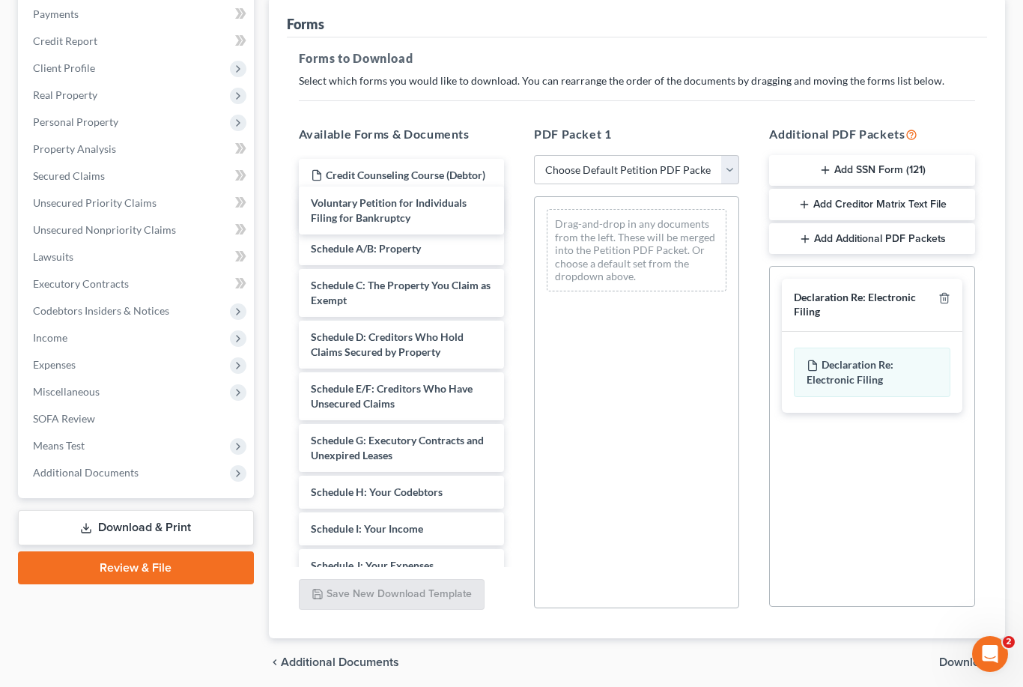
scroll to position [205, 0]
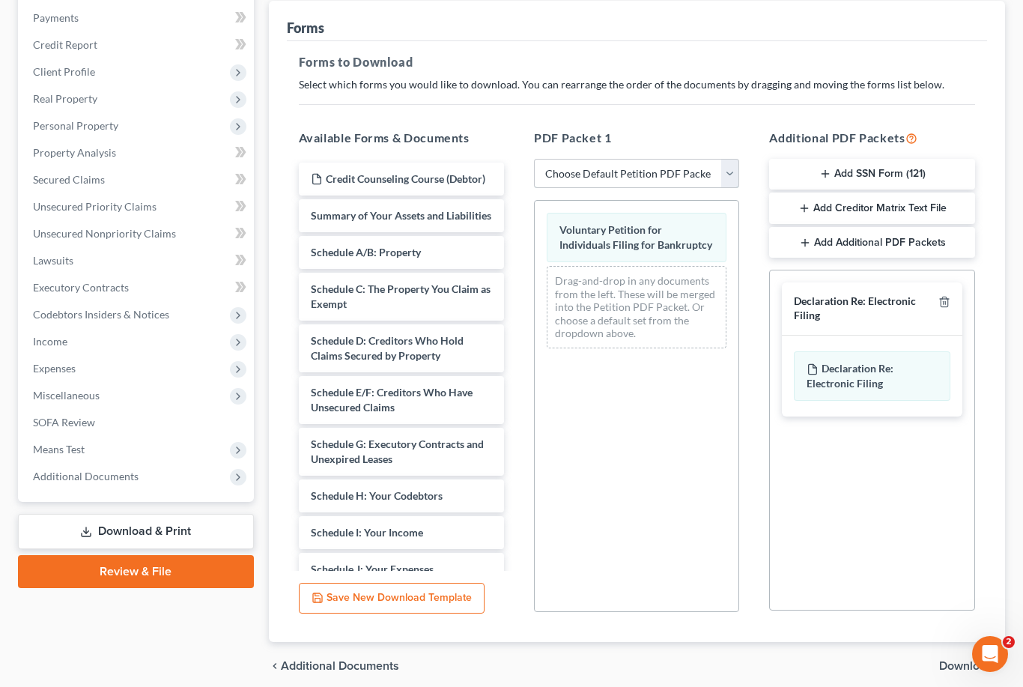
click at [732, 172] on select "Choose Default Petition PDF Packet Complete Bankruptcy Petition (all forms and …" at bounding box center [636, 174] width 205 height 30
select select "0"
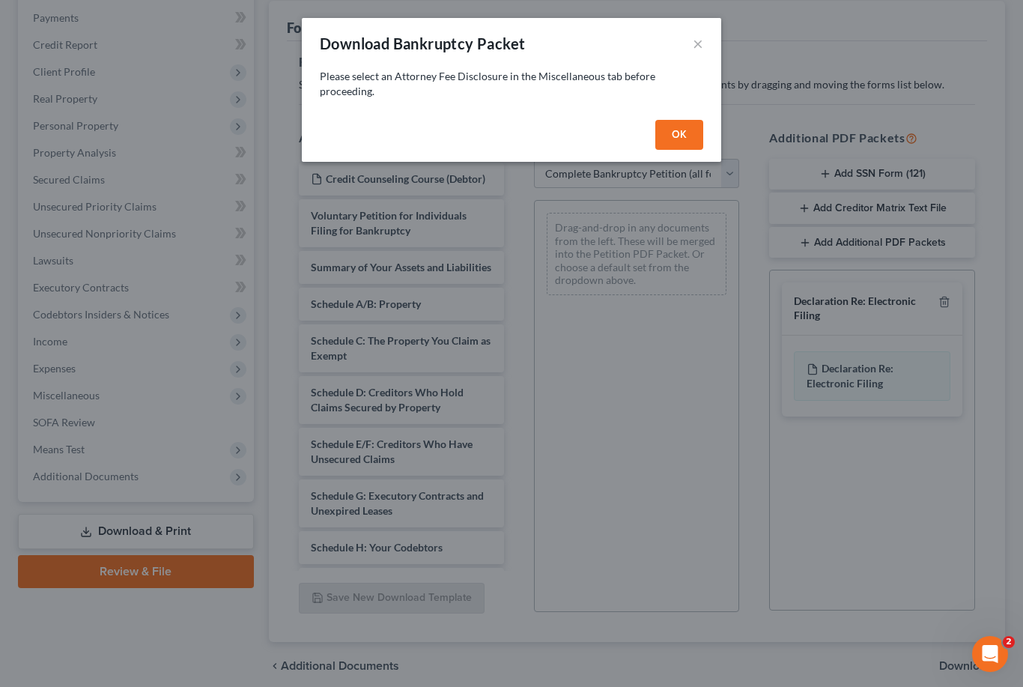
click at [681, 130] on button "OK" at bounding box center [679, 135] width 48 height 30
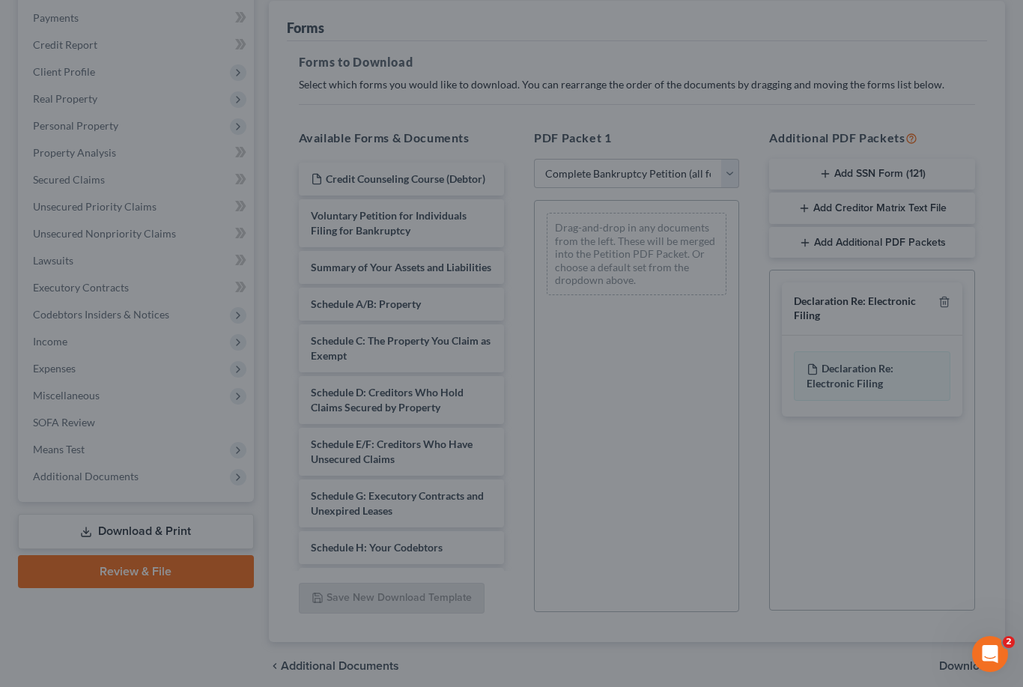
select select
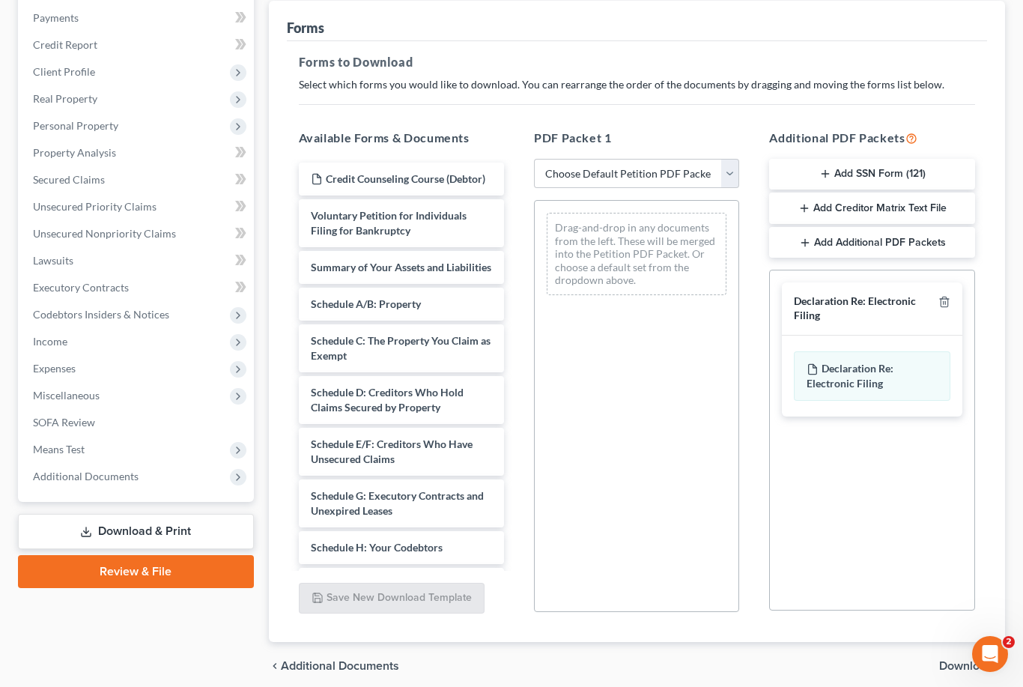
click at [105, 393] on span "Miscellaneous" at bounding box center [137, 395] width 233 height 27
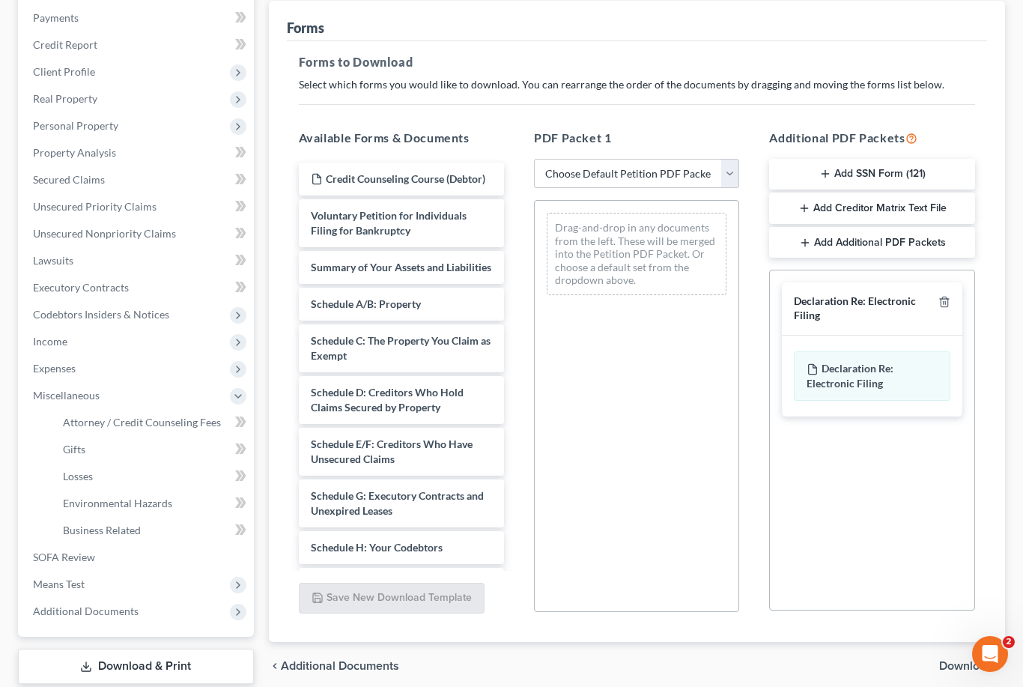
click at [189, 422] on span "Attorney / Credit Counseling Fees" at bounding box center [142, 422] width 158 height 13
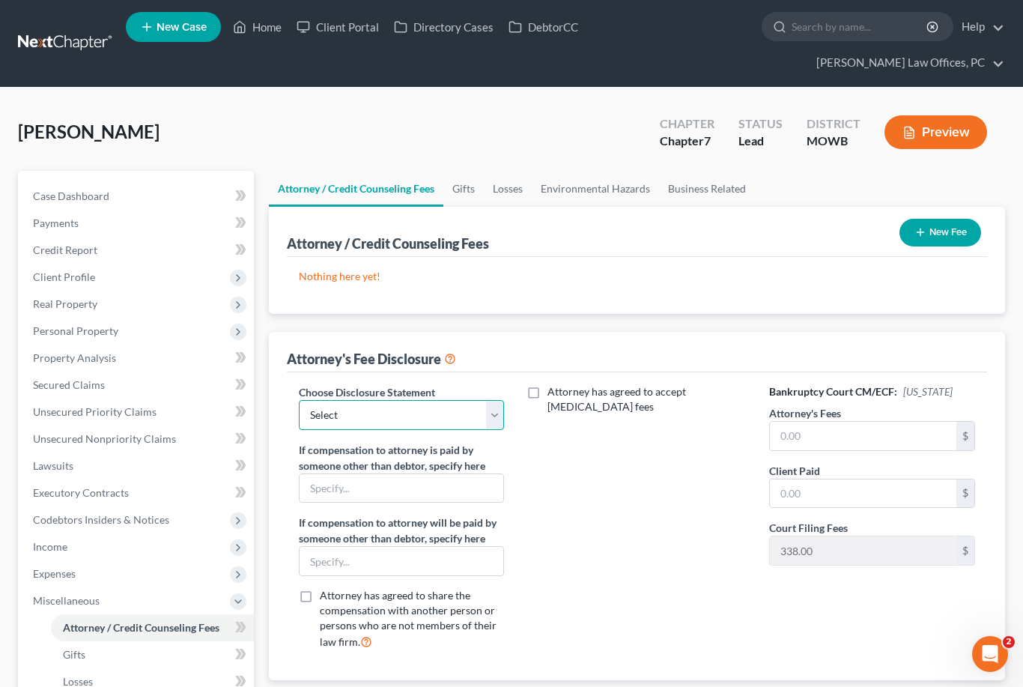
click at [496, 416] on select "Select Attorney fee disclosure" at bounding box center [401, 415] width 205 height 30
select select "0"
click at [945, 226] on button "New Fee" at bounding box center [940, 233] width 82 height 28
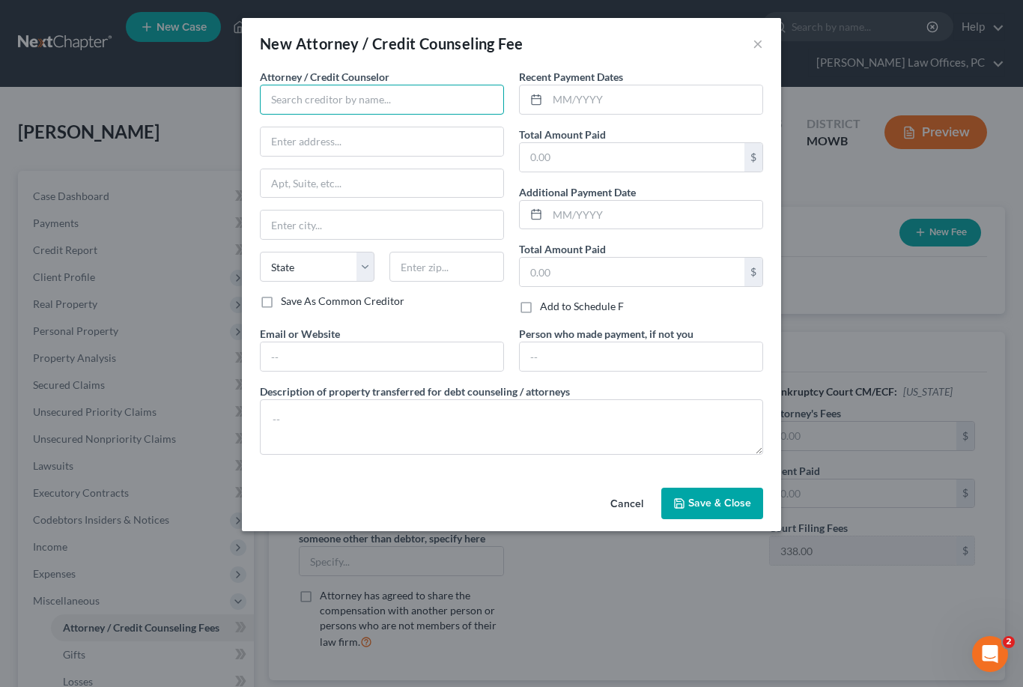
click at [370, 101] on input "text" at bounding box center [382, 100] width 244 height 30
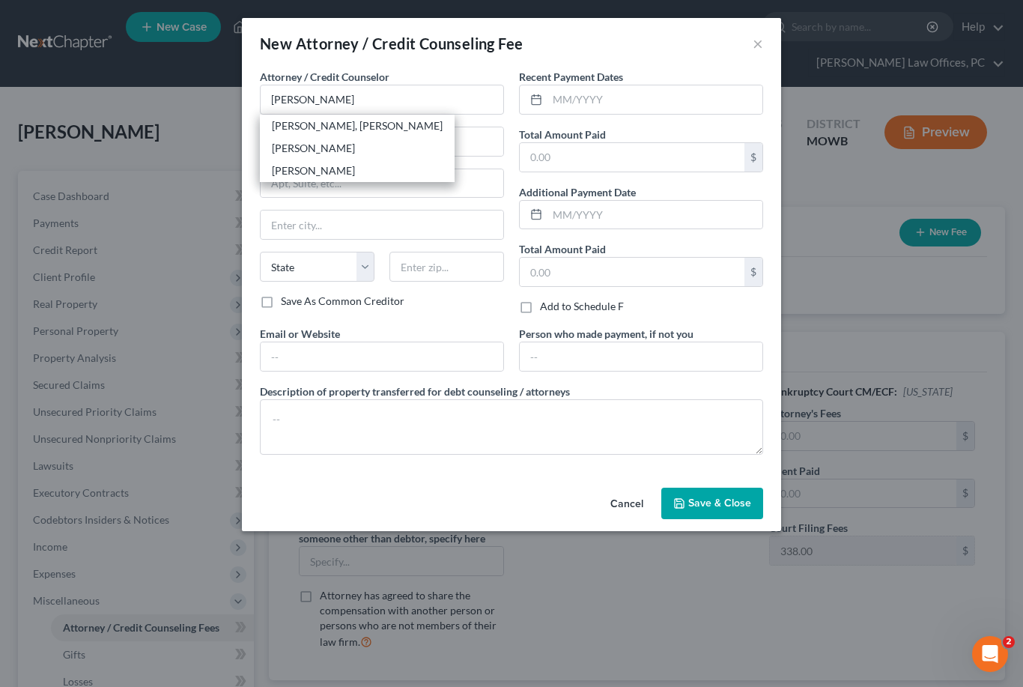
click at [331, 125] on div "[PERSON_NAME], [PERSON_NAME]" at bounding box center [357, 125] width 171 height 15
type input "[PERSON_NAME], [PERSON_NAME]"
type input "PO Box 5091"
type input "Eagle"
select select "5"
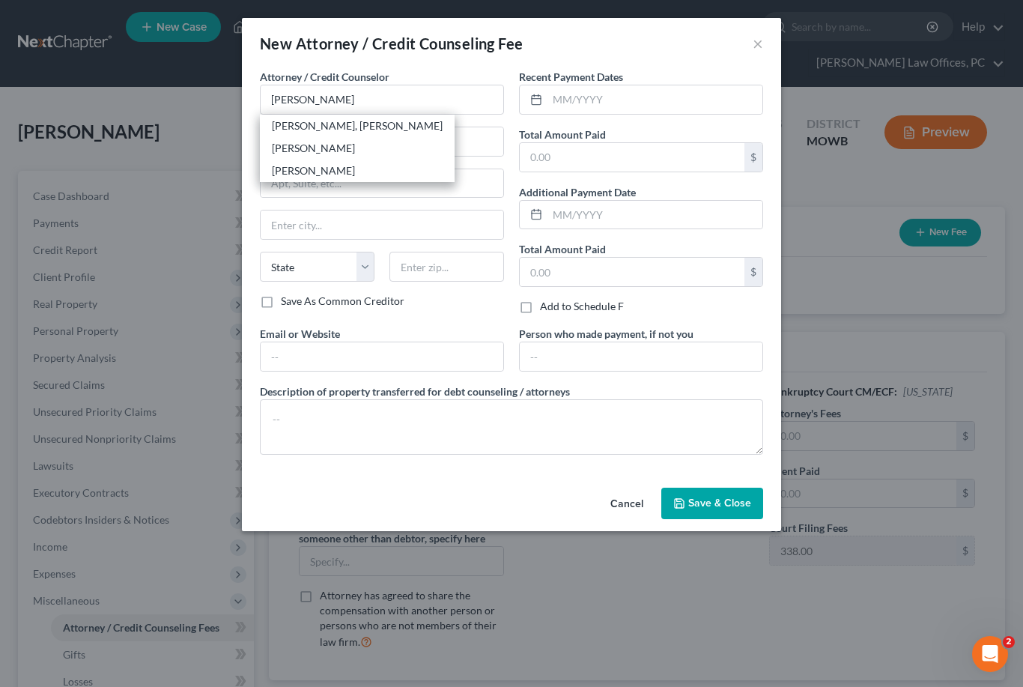
type input "81631"
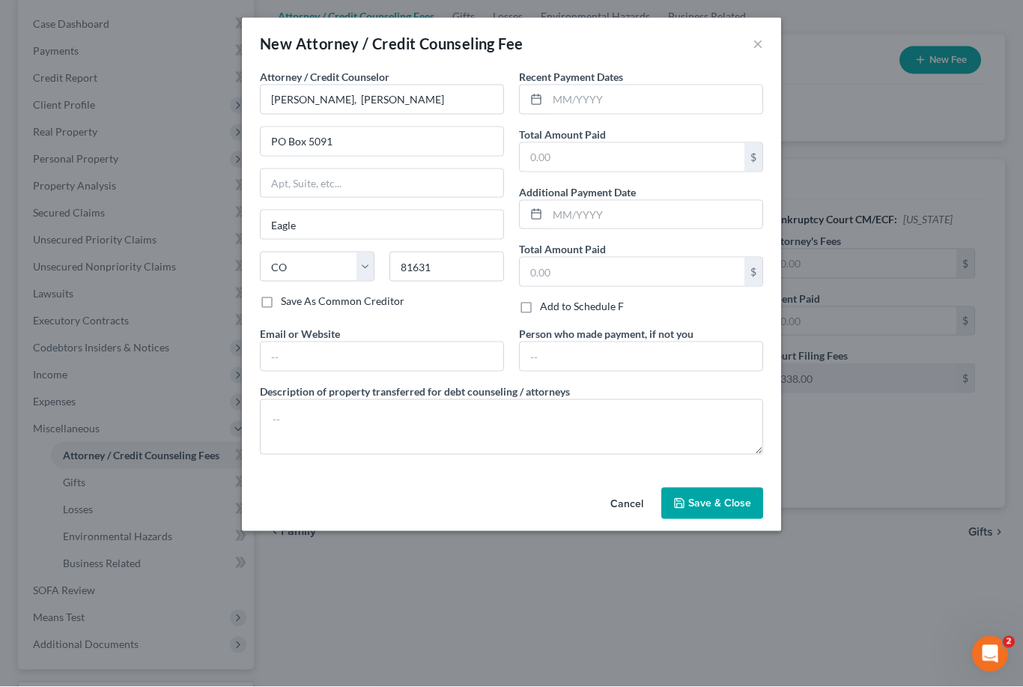
scroll to position [173, 0]
click at [281, 300] on label "Save As Common Creditor" at bounding box center [343, 301] width 124 height 15
click at [287, 300] on input "Save As Common Creditor" at bounding box center [292, 299] width 10 height 10
checkbox input "true"
click at [559, 157] on input "text" at bounding box center [632, 157] width 225 height 28
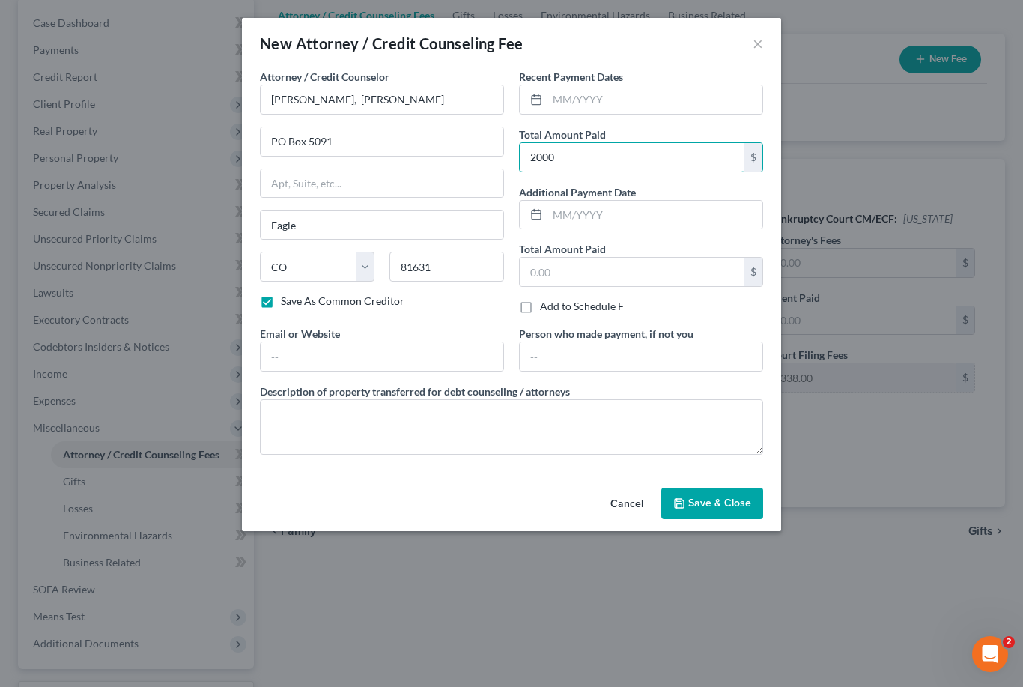
type input "2,000"
click at [725, 516] on button "Save & Close" at bounding box center [712, 503] width 102 height 31
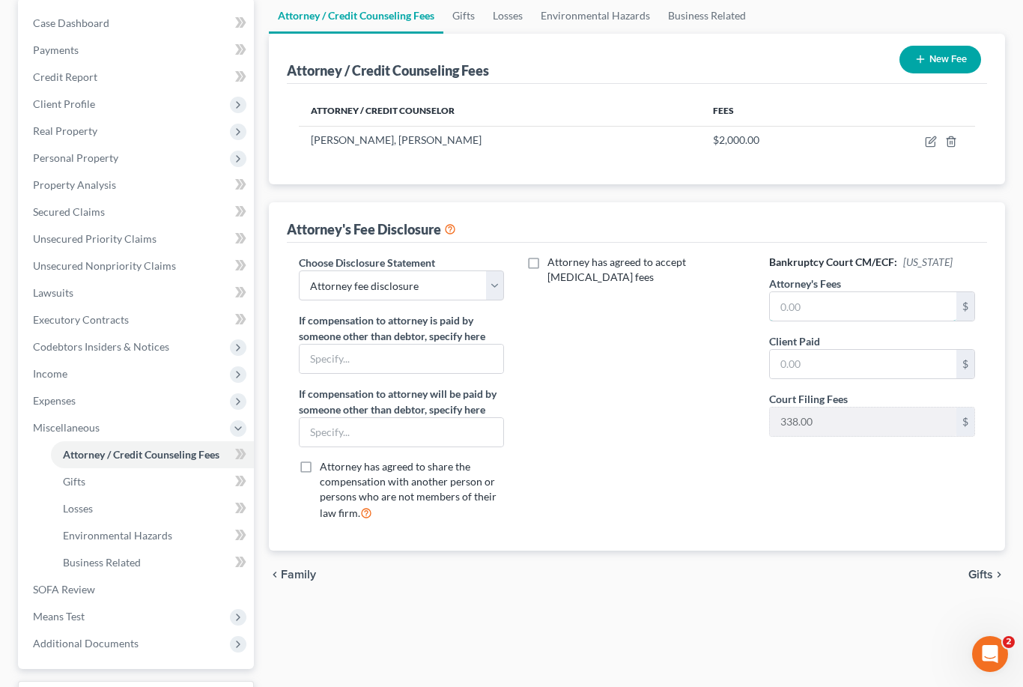
click at [842, 297] on input "text" at bounding box center [863, 306] width 186 height 28
type input "2,000"
click at [792, 356] on input "text" at bounding box center [863, 364] width 186 height 28
type input "2,000"
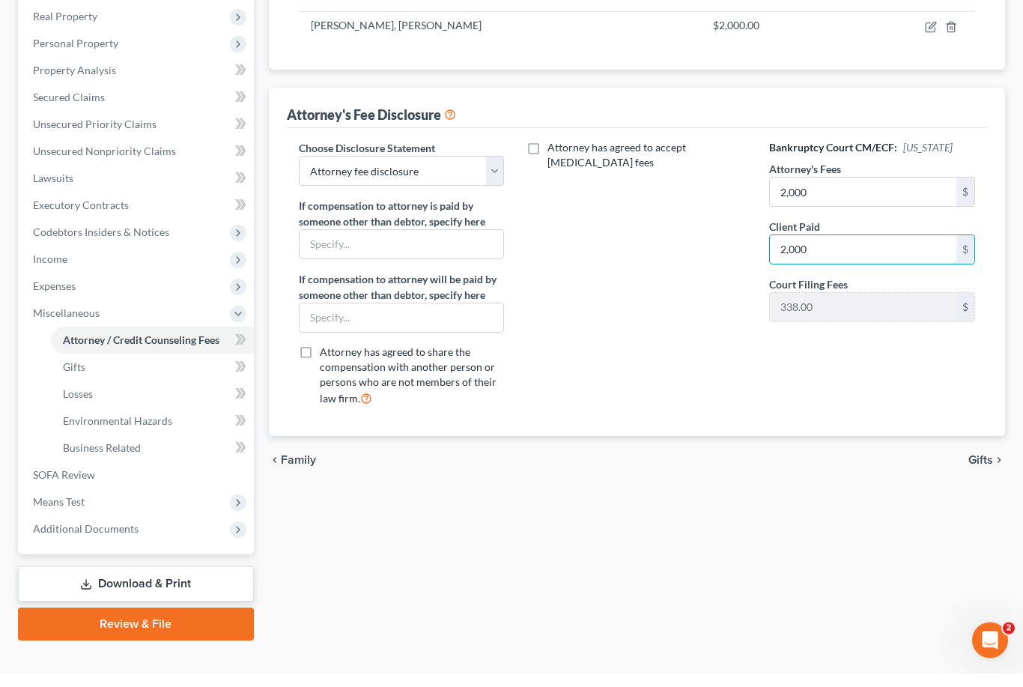
scroll to position [297, 0]
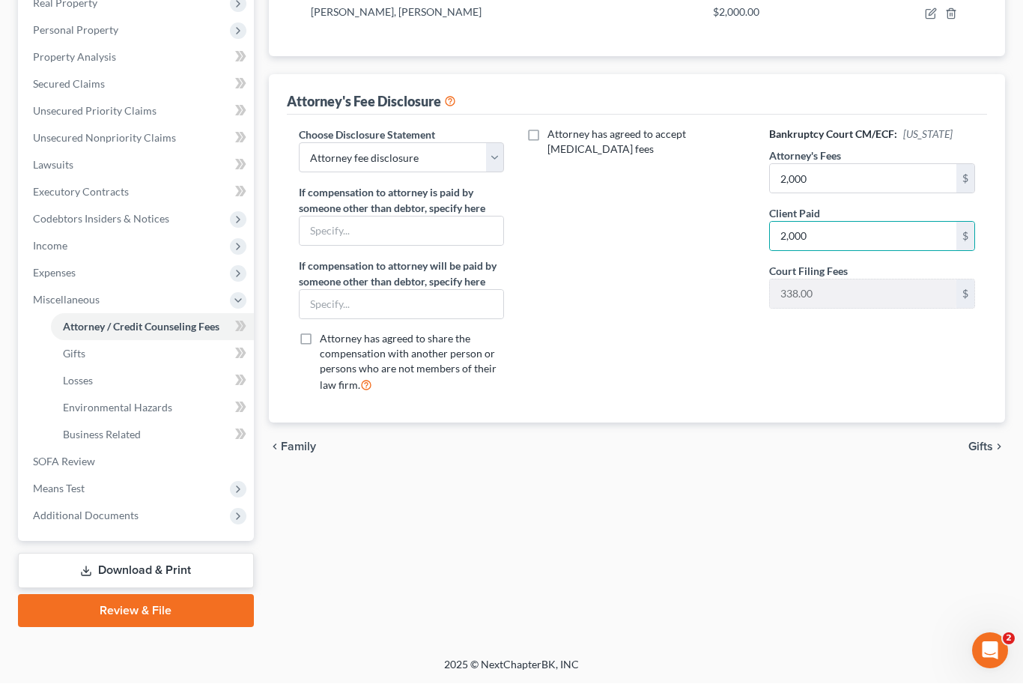
click at [192, 568] on link "Download & Print" at bounding box center [136, 573] width 236 height 35
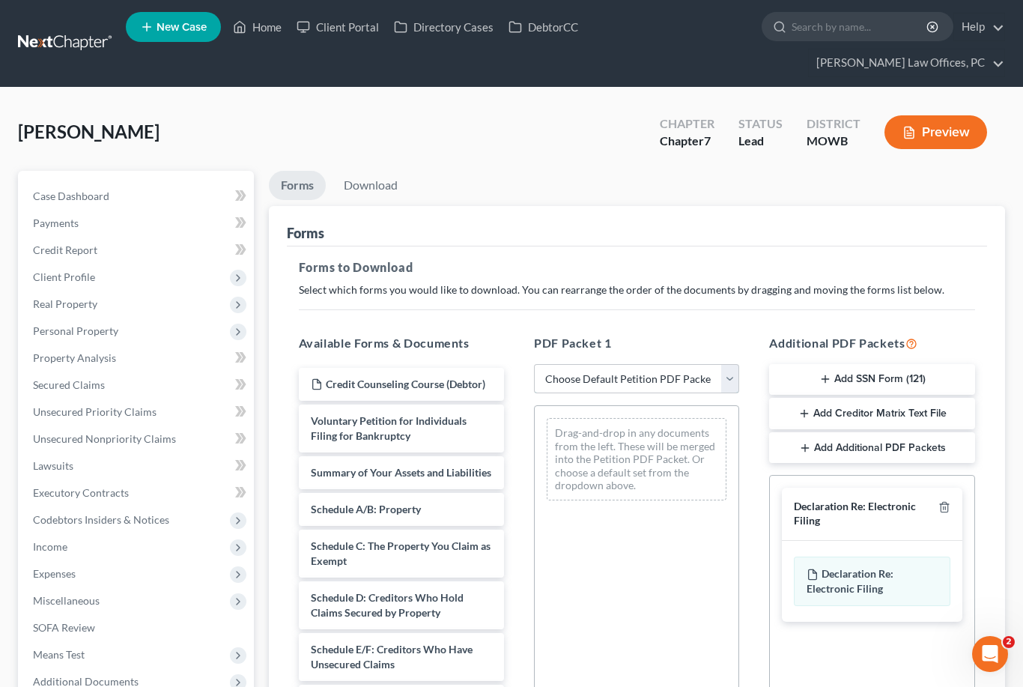
click at [733, 380] on select "Choose Default Petition PDF Packet Complete Bankruptcy Petition (all forms and …" at bounding box center [636, 379] width 205 height 30
select select "0"
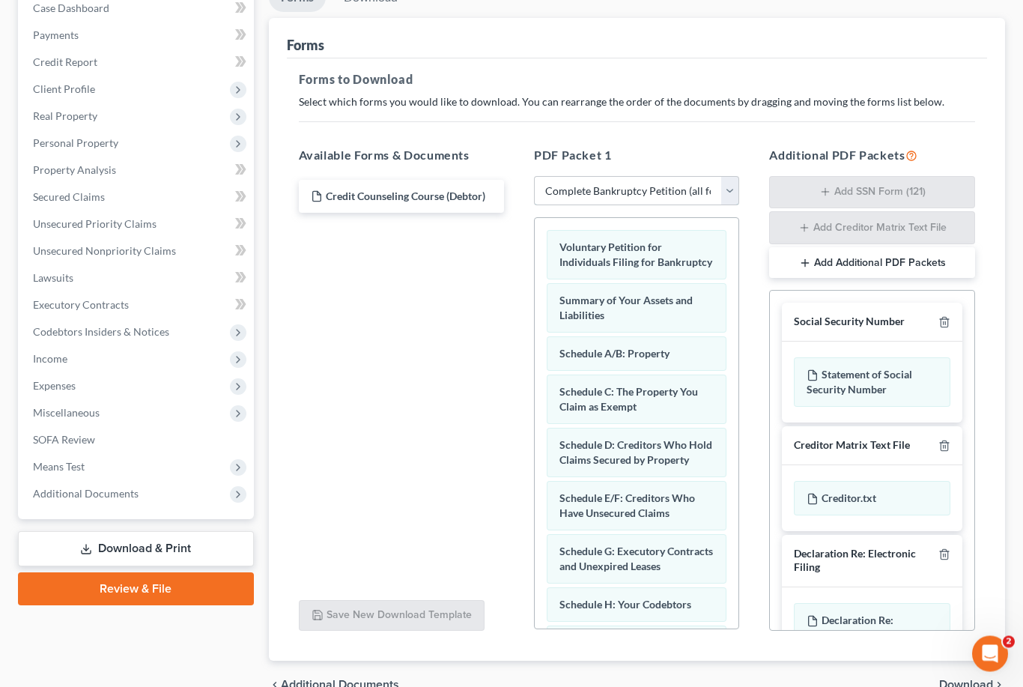
scroll to position [218, 0]
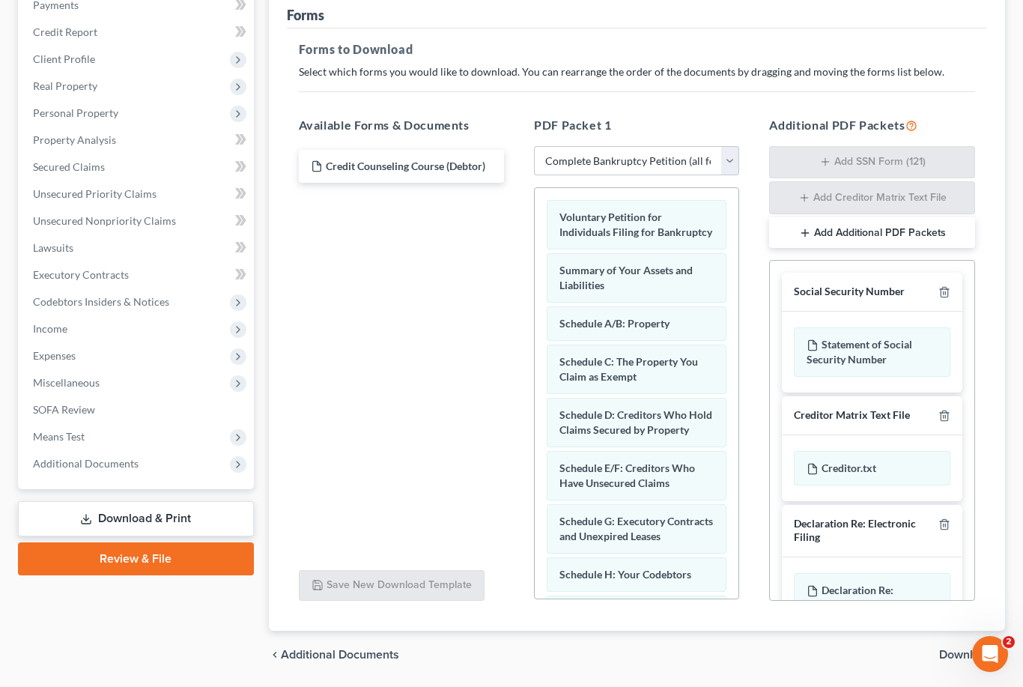
click at [962, 641] on div "chevron_left Additional Documents Download chevron_right" at bounding box center [637, 655] width 737 height 48
click at [969, 649] on span "Download" at bounding box center [966, 655] width 54 height 12
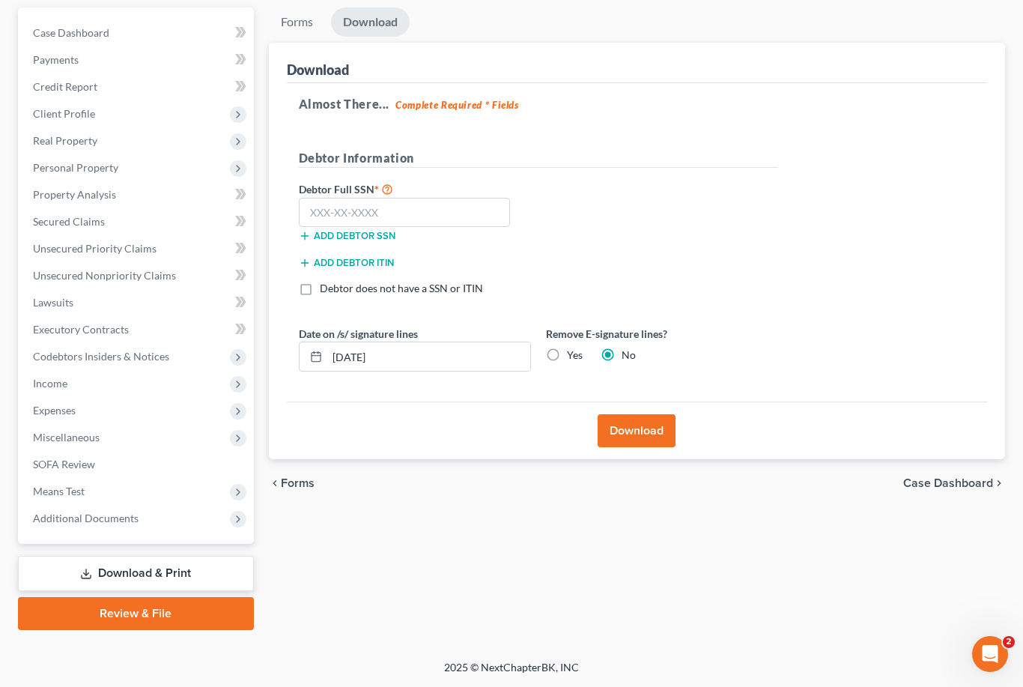
scroll to position [115, 0]
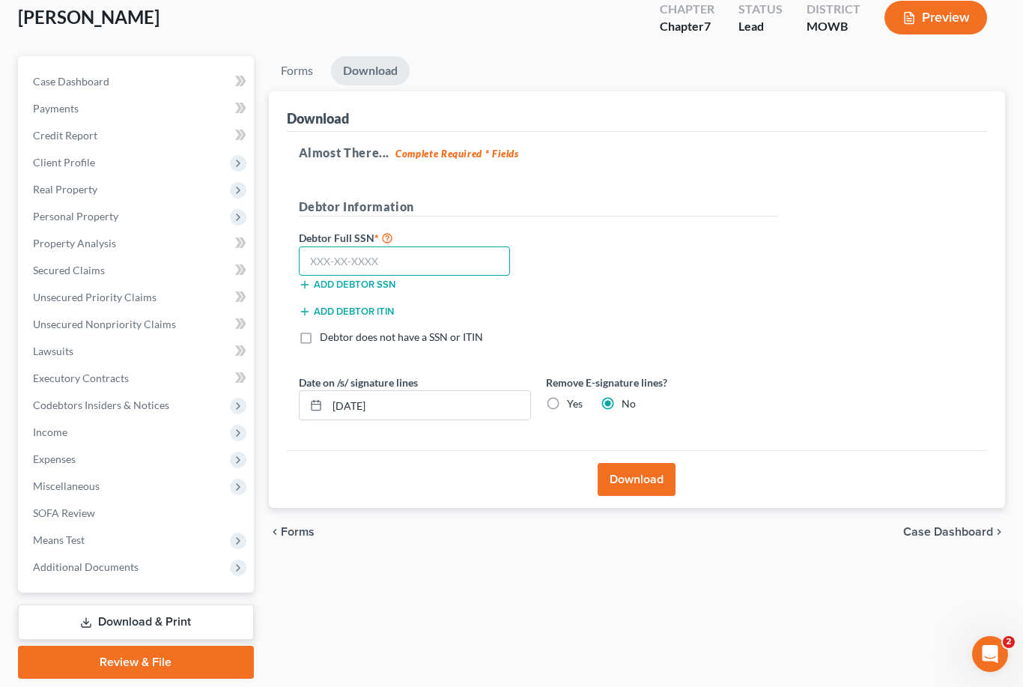
click at [331, 254] on input "text" at bounding box center [405, 261] width 212 height 30
type input "524-65-8035"
click at [650, 482] on button "Download" at bounding box center [637, 479] width 78 height 33
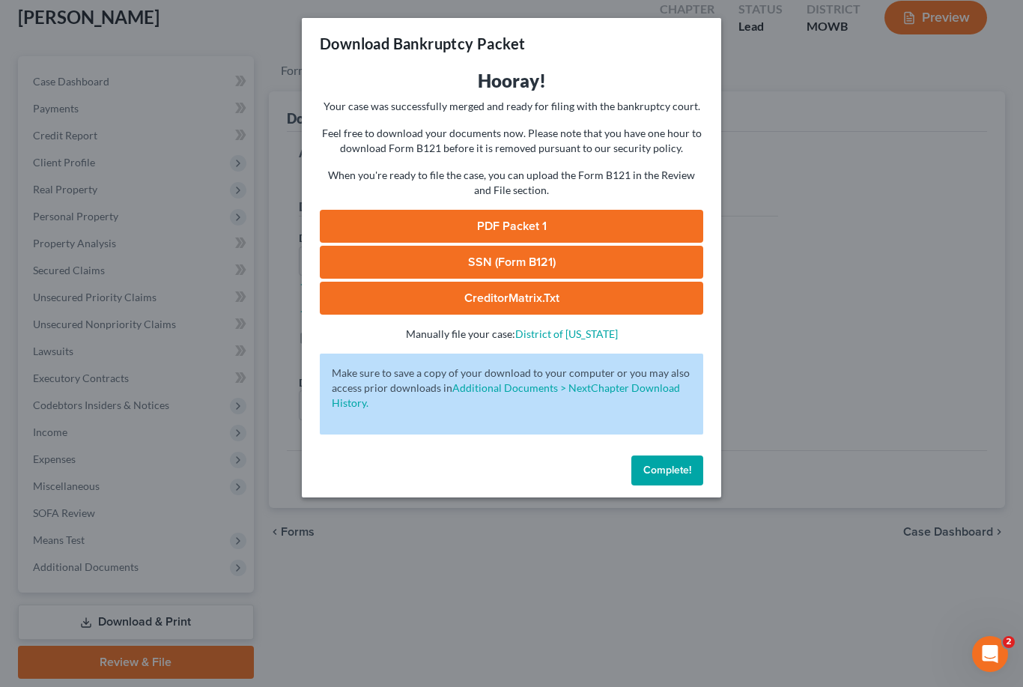
click at [582, 261] on link "SSN (Form B121)" at bounding box center [511, 262] width 383 height 33
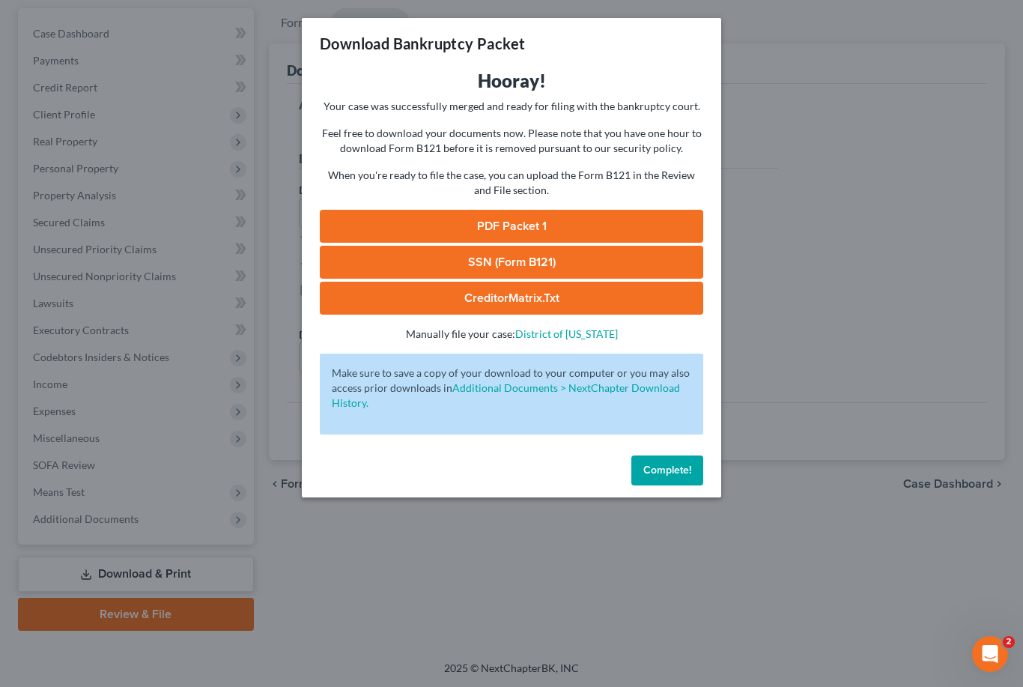
click at [613, 220] on link "PDF Packet 1" at bounding box center [511, 226] width 383 height 33
